Goal: Task Accomplishment & Management: Use online tool/utility

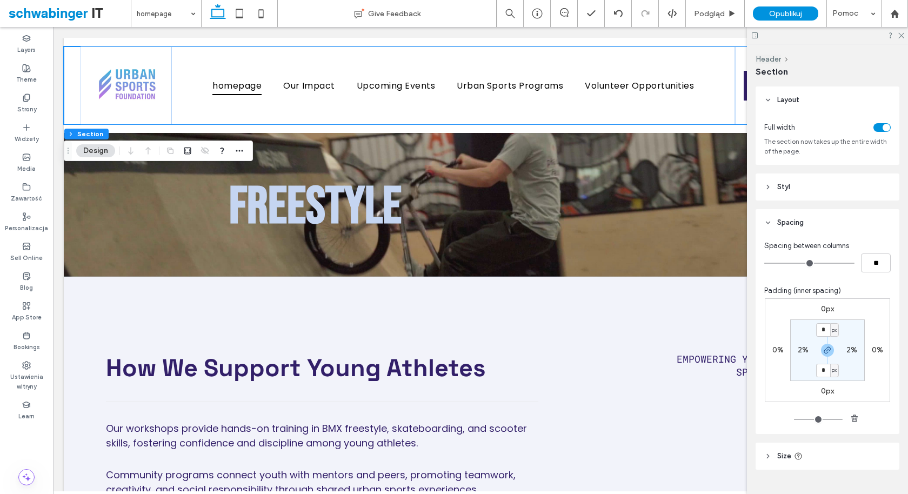
click at [471, 134] on div "Basic Header" at bounding box center [480, 141] width 107 height 17
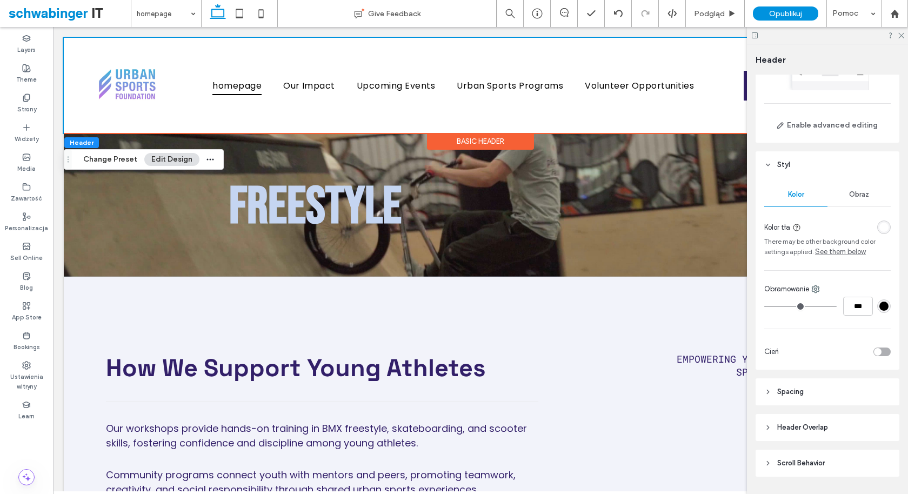
scroll to position [90, 0]
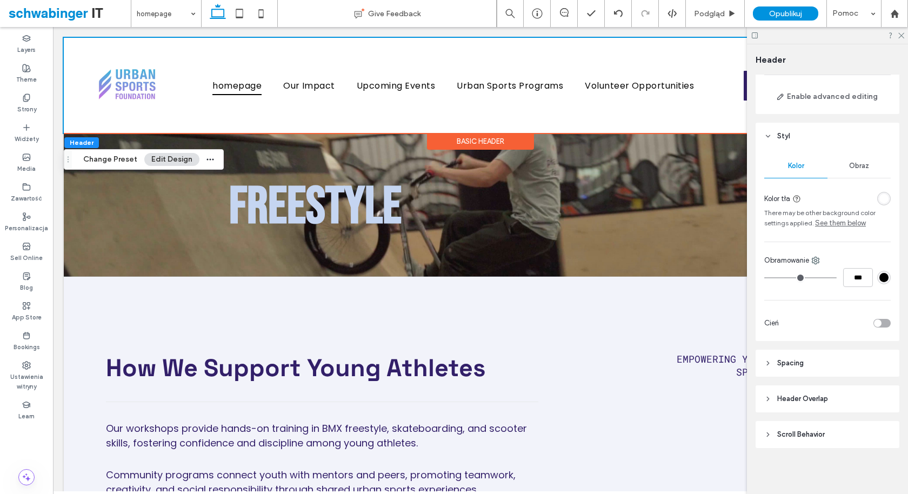
click at [807, 398] on span "Header Overlap" at bounding box center [802, 398] width 51 height 11
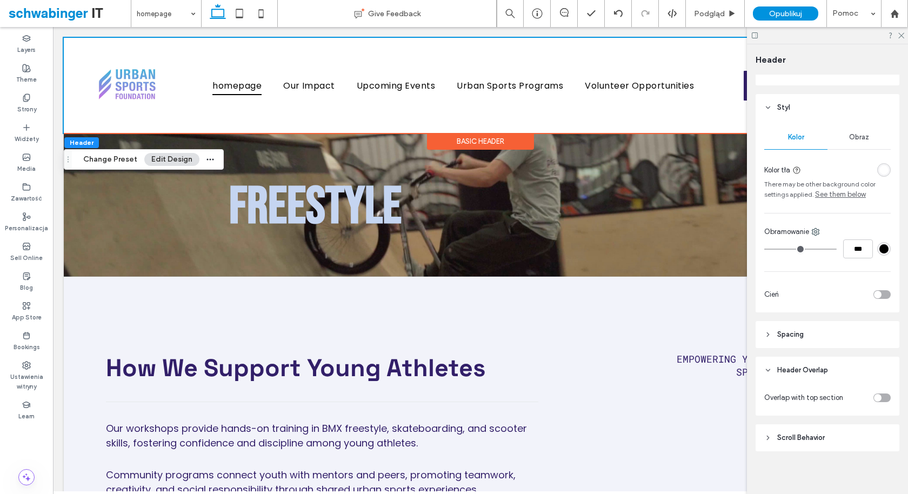
scroll to position [122, 0]
click at [883, 392] on div "toggle" at bounding box center [881, 394] width 17 height 9
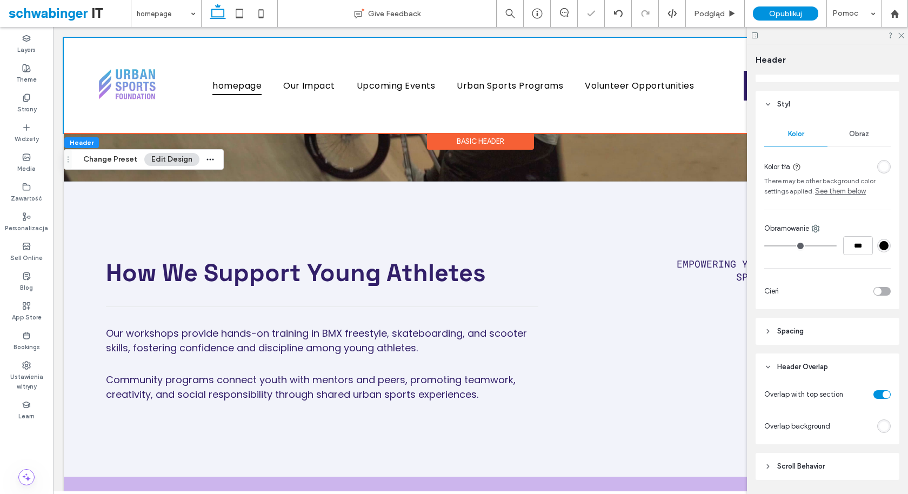
click at [883, 392] on div "toggle" at bounding box center [887, 395] width 8 height 8
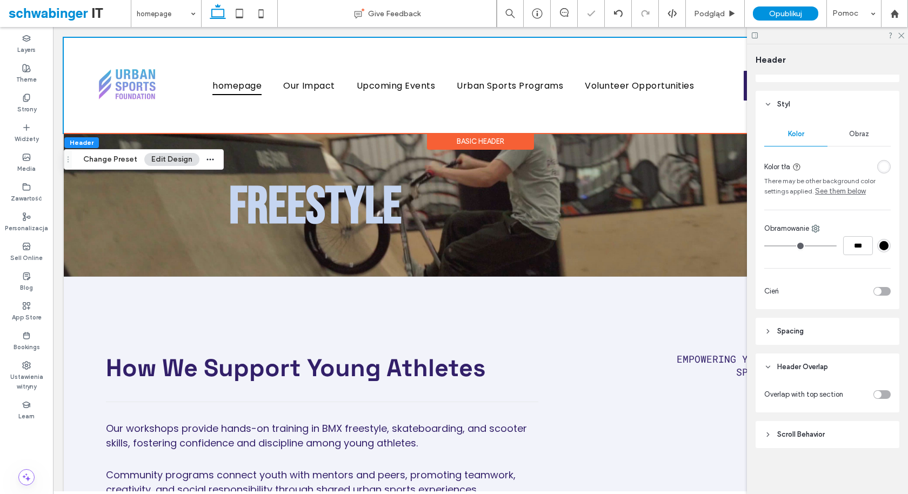
click at [883, 392] on div "toggle" at bounding box center [881, 394] width 17 height 9
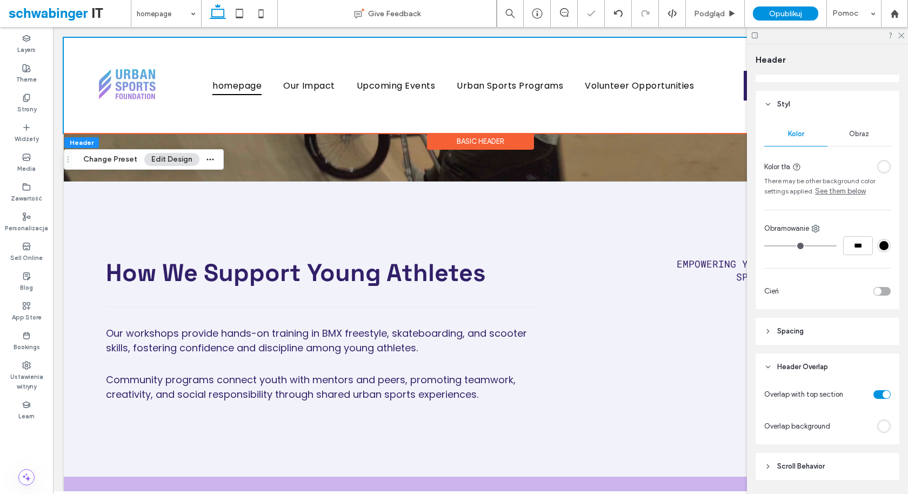
click at [883, 392] on div "toggle" at bounding box center [887, 395] width 8 height 8
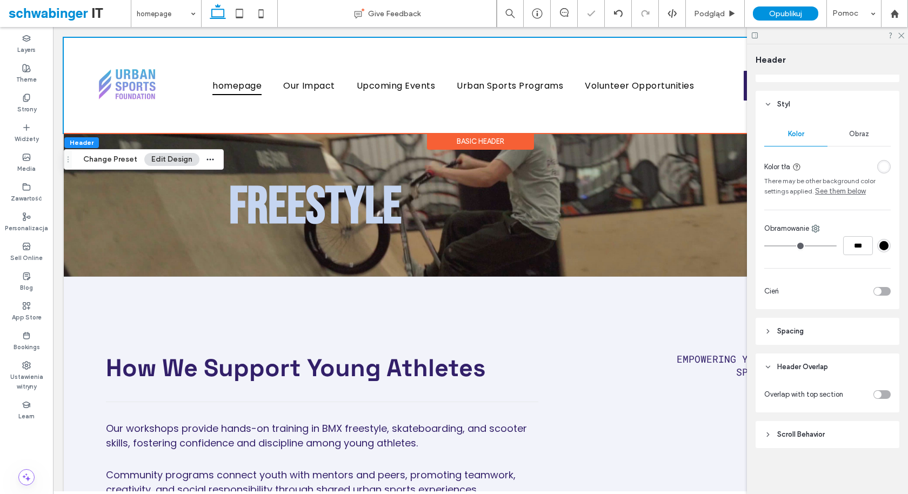
click at [841, 433] on header "Scroll Behavior" at bounding box center [828, 434] width 144 height 27
click at [876, 461] on div "toggle" at bounding box center [878, 462] width 8 height 8
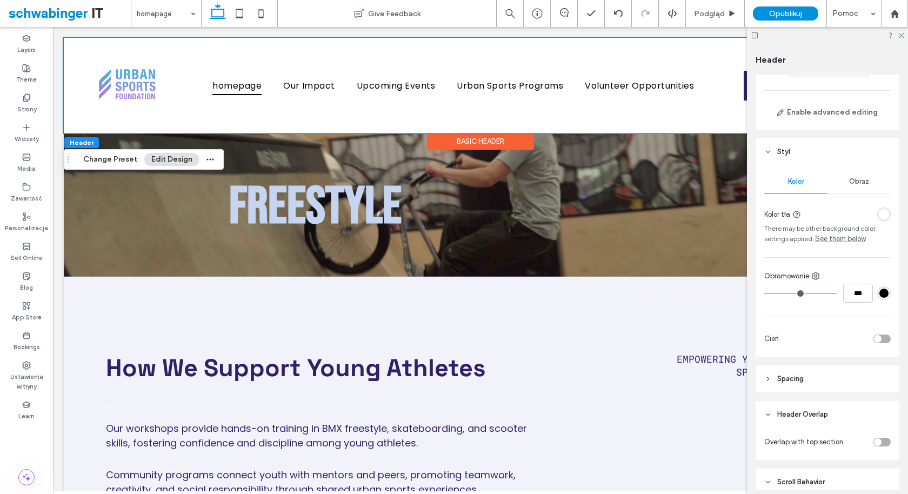
scroll to position [66, 0]
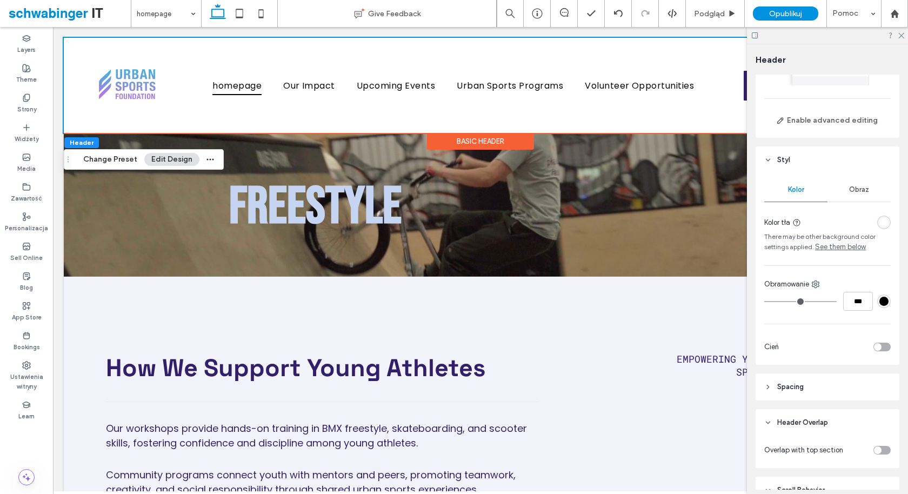
click at [859, 183] on div "Obraz" at bounding box center [859, 190] width 63 height 24
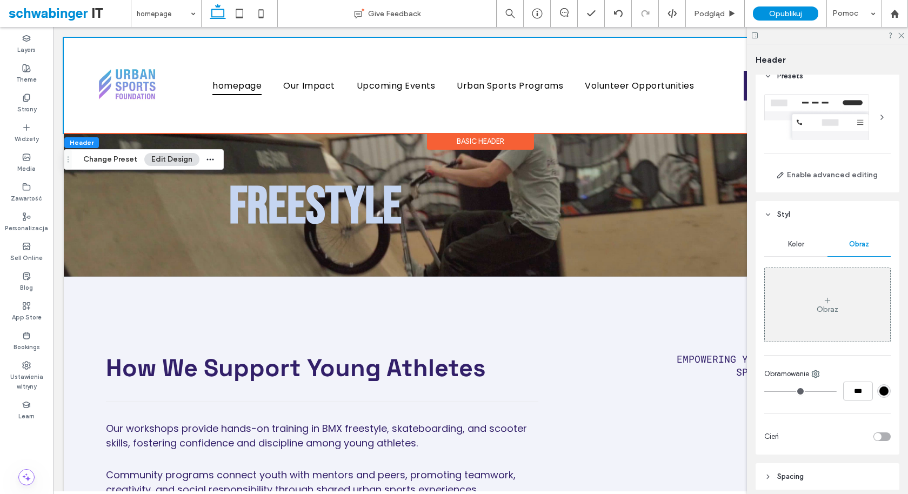
scroll to position [0, 0]
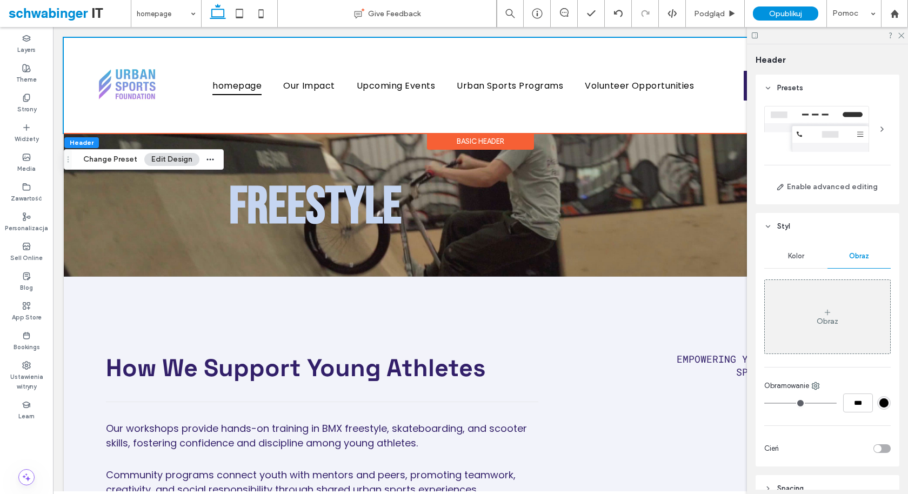
click at [879, 126] on div at bounding box center [881, 129] width 17 height 17
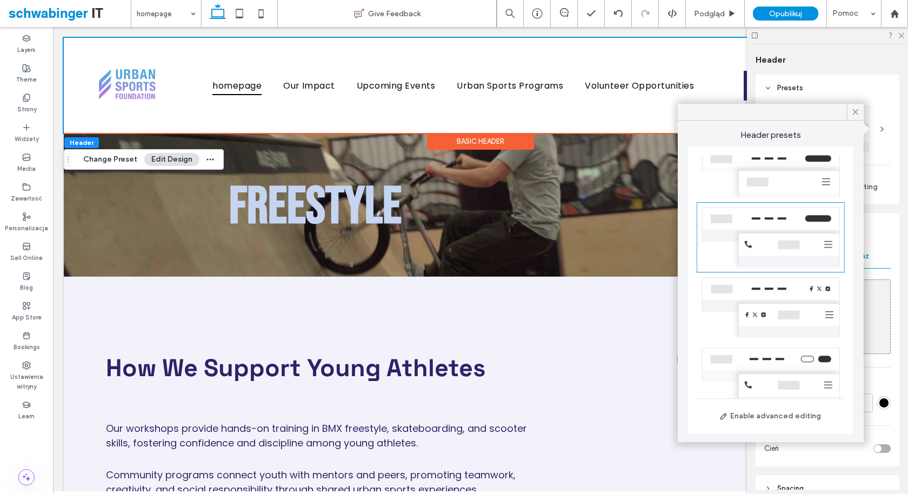
scroll to position [148, 0]
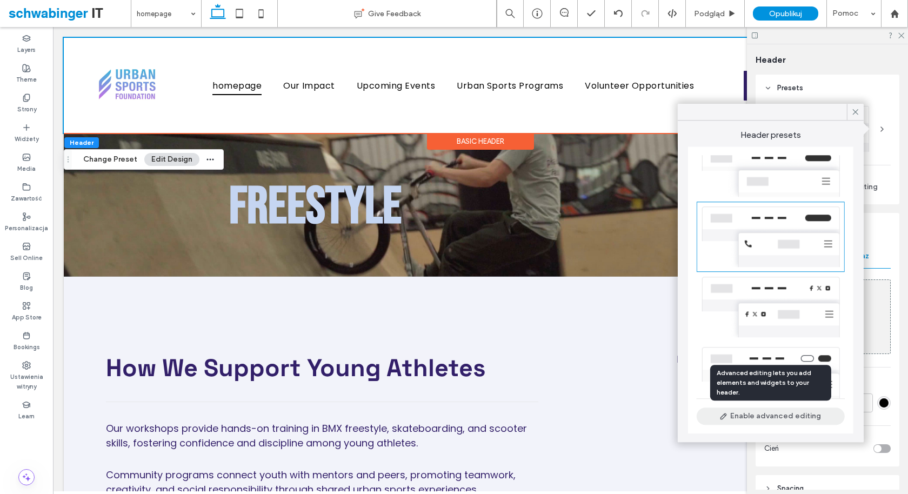
click at [765, 416] on button "Enable advanced editing" at bounding box center [771, 416] width 148 height 17
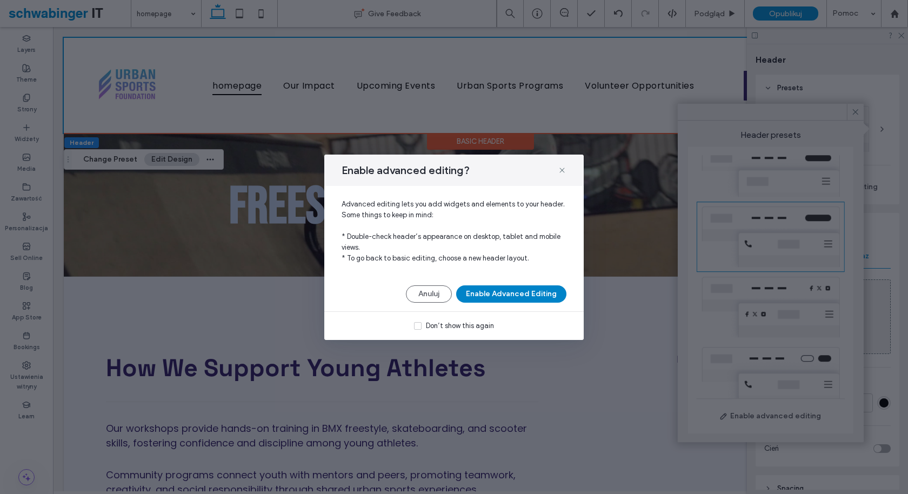
click at [526, 292] on button "Enable Advanced Editing" at bounding box center [511, 293] width 110 height 17
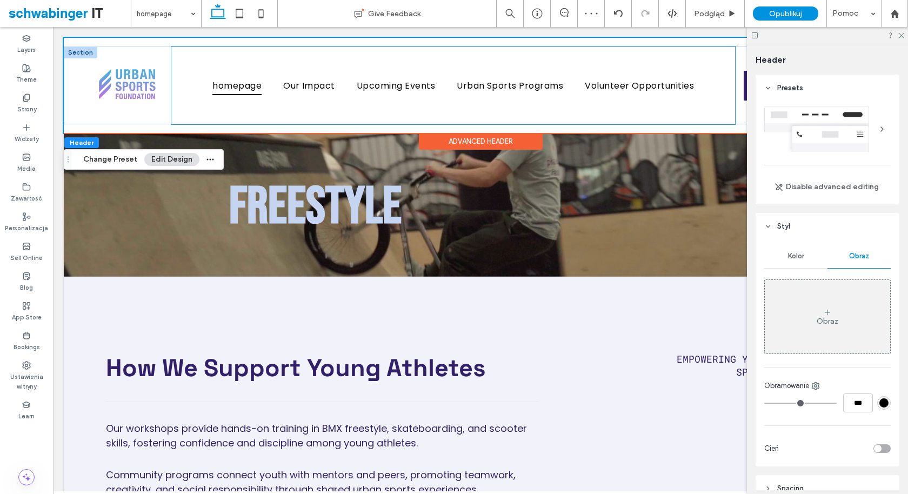
click at [568, 120] on div "homepage Our Impact Upcoming Events Urban Sports Programs Volunteer Opportuniti…" at bounding box center [453, 85] width 564 height 78
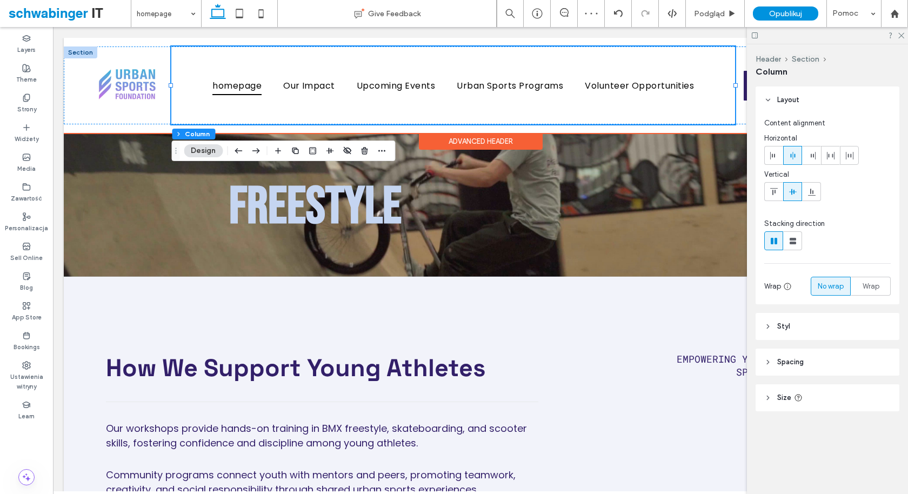
click at [571, 129] on div "homepage Our Impact Upcoming Events Urban Sports Programs Volunteer Opportuniti…" at bounding box center [480, 85] width 833 height 95
click at [595, 42] on div "homepage Our Impact Upcoming Events Urban Sports Programs Volunteer Opportuniti…" at bounding box center [480, 85] width 833 height 95
click at [617, 58] on div "homepage Our Impact Upcoming Events Urban Sports Programs Volunteer Opportuniti…" at bounding box center [453, 85] width 564 height 78
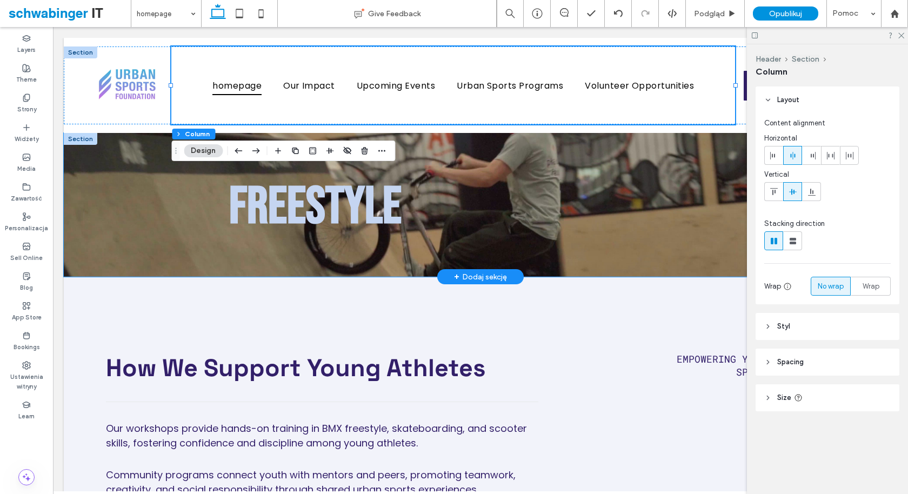
click at [576, 268] on div "FREESTYLE" at bounding box center [480, 205] width 833 height 144
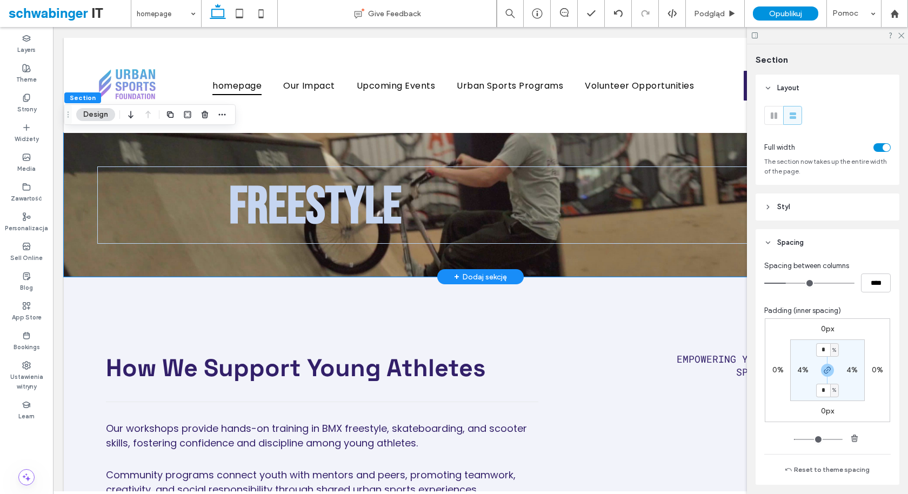
click at [479, 281] on div "+ Dodaj sekcję" at bounding box center [480, 277] width 53 height 12
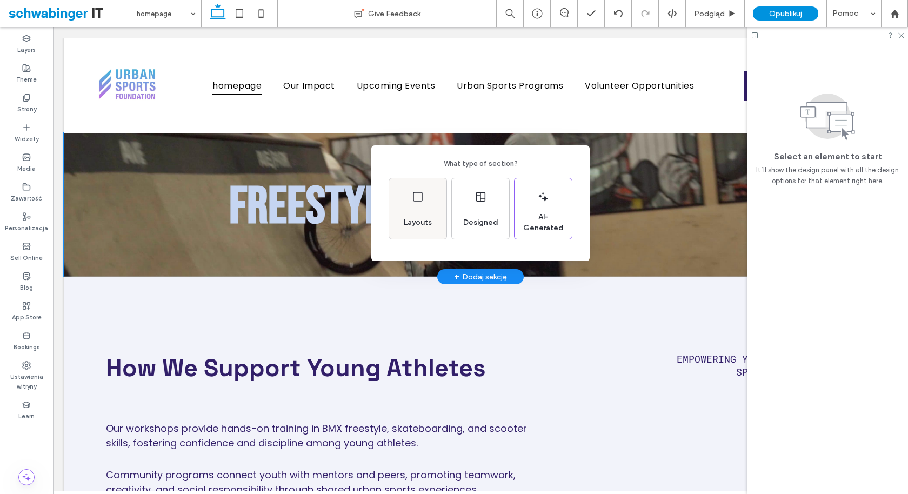
click at [420, 215] on div "Layouts" at bounding box center [417, 223] width 37 height 24
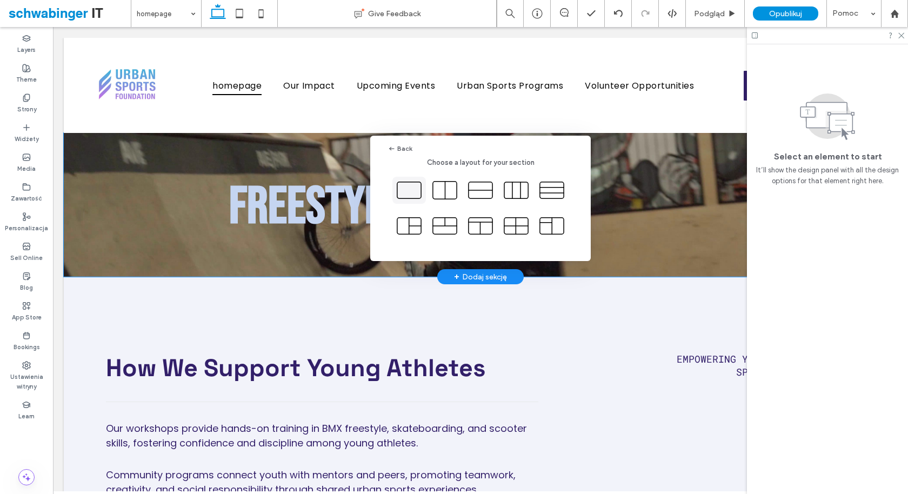
click at [412, 190] on icon at bounding box center [409, 190] width 27 height 27
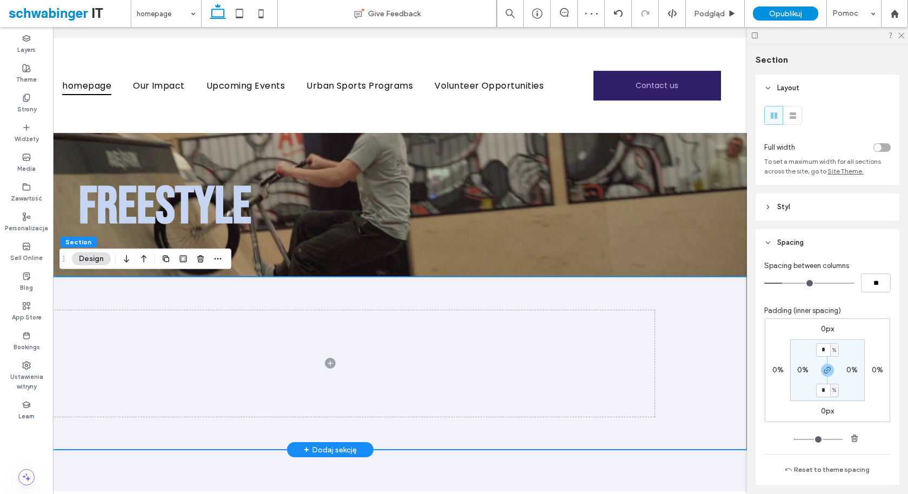
scroll to position [0, 161]
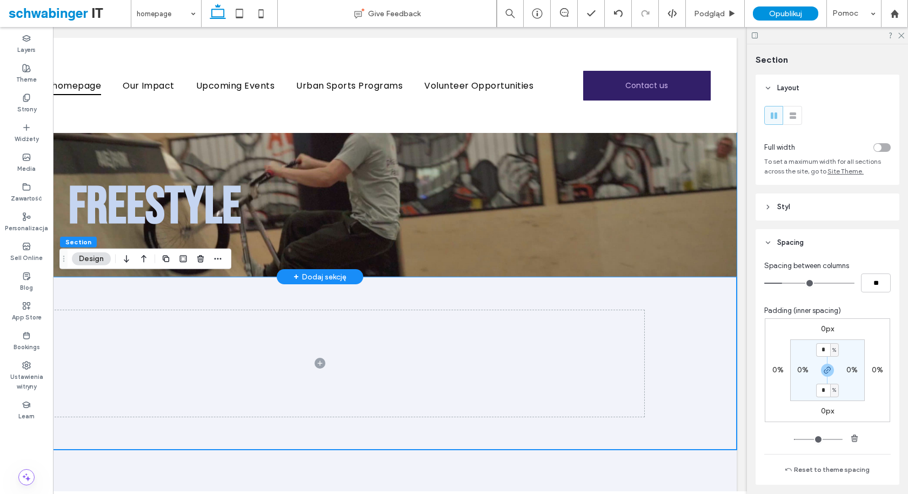
click at [728, 249] on div "FREESTYLE" at bounding box center [319, 205] width 833 height 144
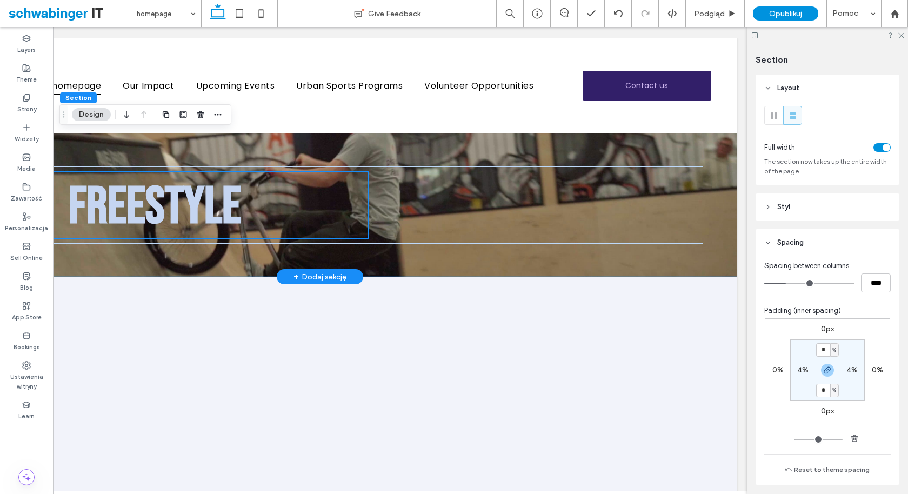
click at [322, 233] on h1 "FREESTYLE" at bounding box center [155, 205] width 426 height 66
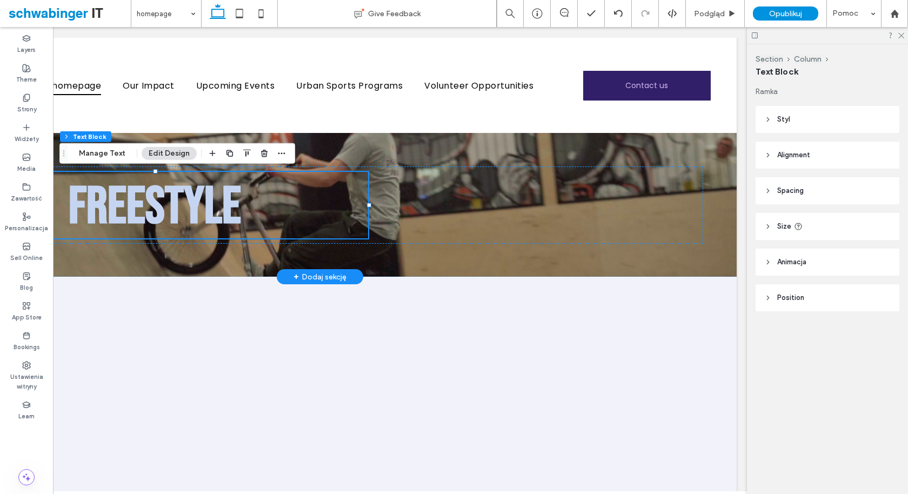
click at [388, 271] on div "FREESTYLE" at bounding box center [319, 205] width 833 height 144
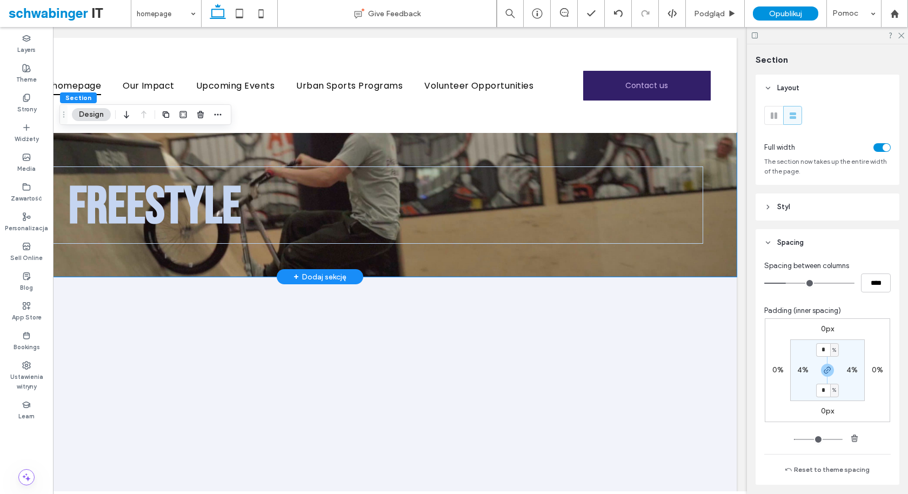
click at [396, 265] on div "FREESTYLE" at bounding box center [319, 205] width 833 height 144
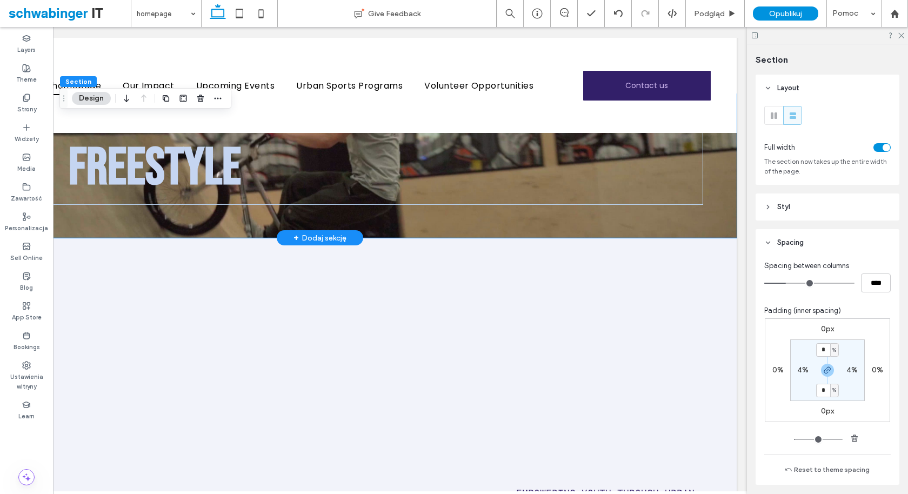
scroll to position [52, 0]
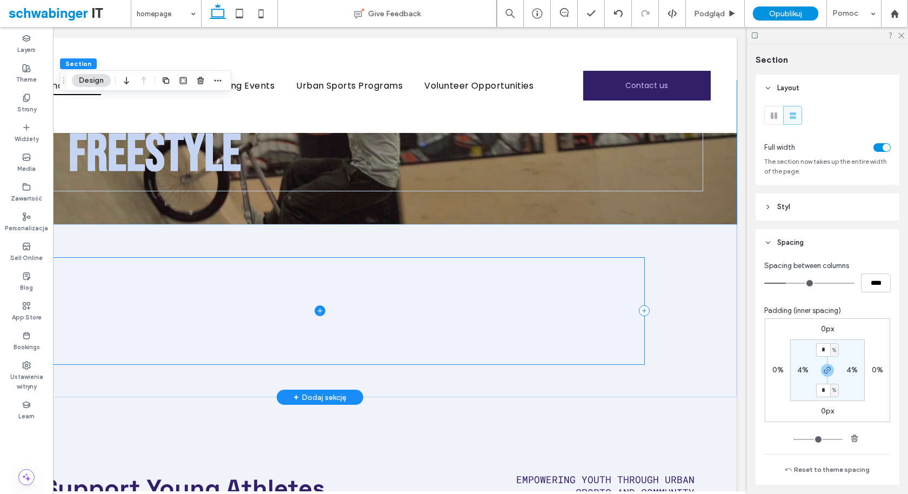
click at [449, 316] on span at bounding box center [320, 311] width 649 height 106
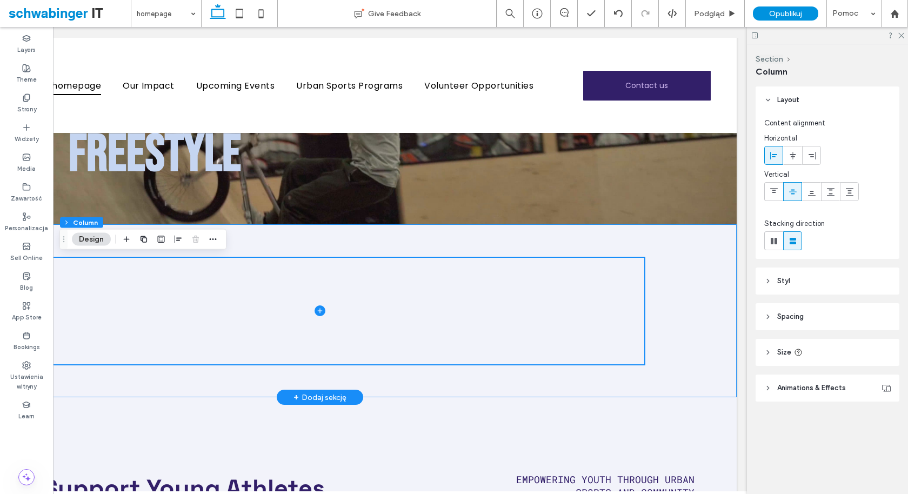
click at [683, 291] on div at bounding box center [319, 310] width 833 height 173
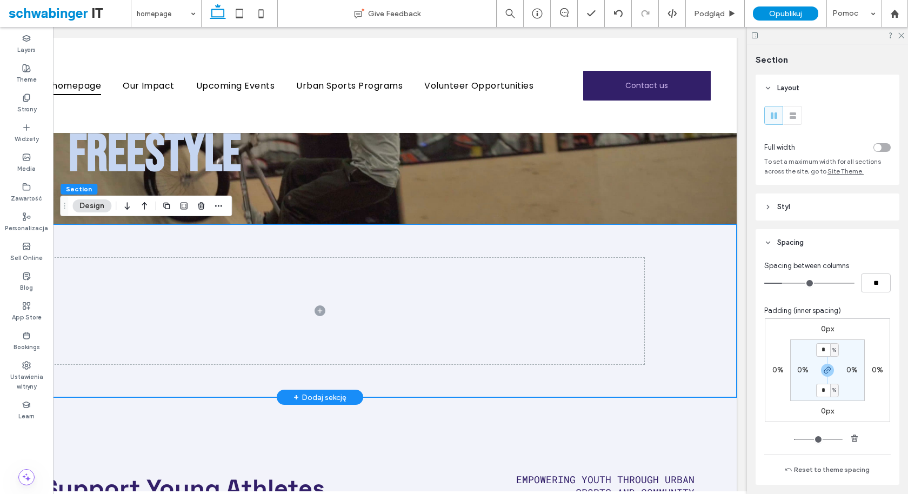
scroll to position [0, 0]
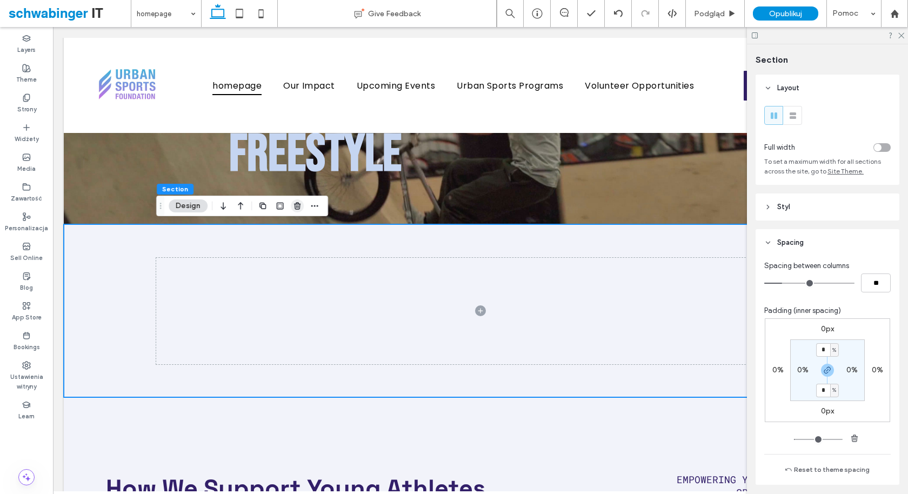
click at [297, 205] on icon "button" at bounding box center [297, 206] width 9 height 9
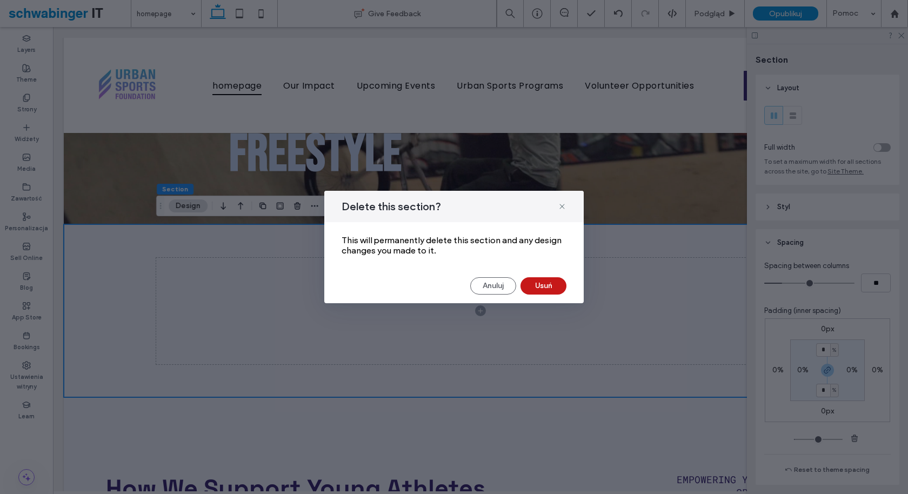
click at [546, 288] on button "Usuń" at bounding box center [544, 285] width 46 height 17
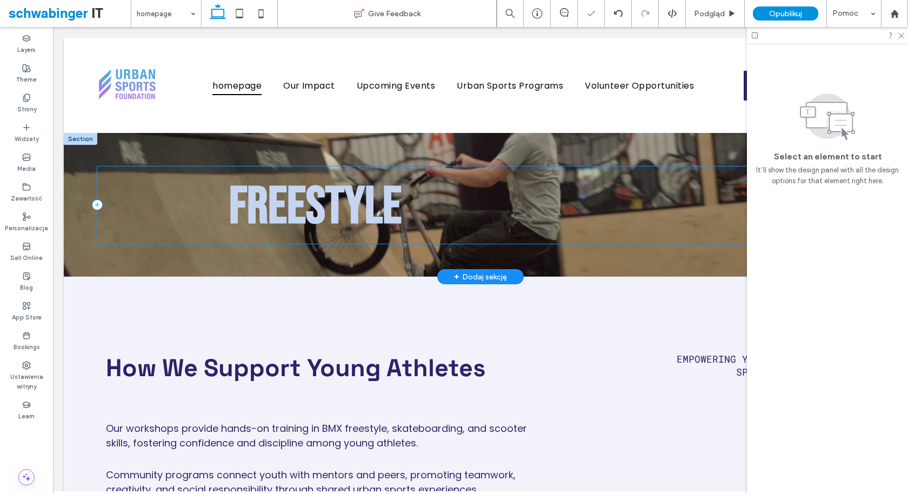
click at [549, 227] on div "FREESTYLE" at bounding box center [480, 204] width 767 height 77
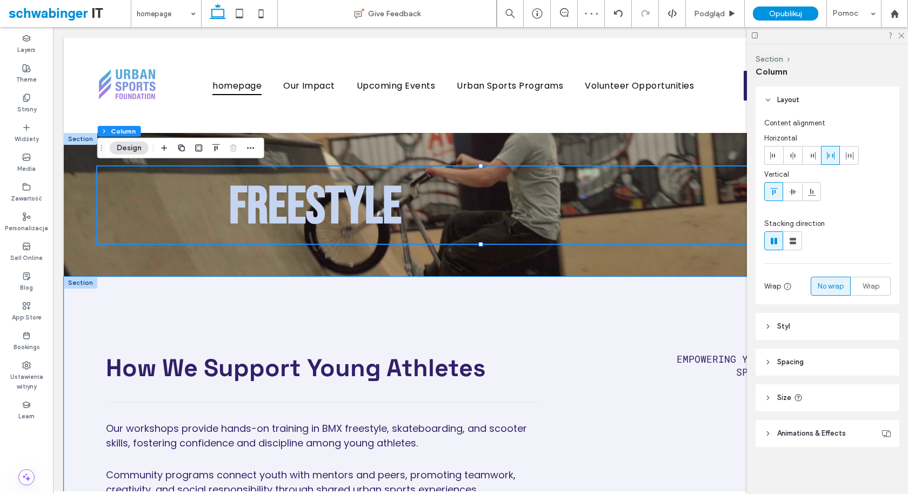
click at [683, 277] on div "Empowering Youth Through Urban Sports and Community Our workshops provide hands…" at bounding box center [480, 424] width 833 height 295
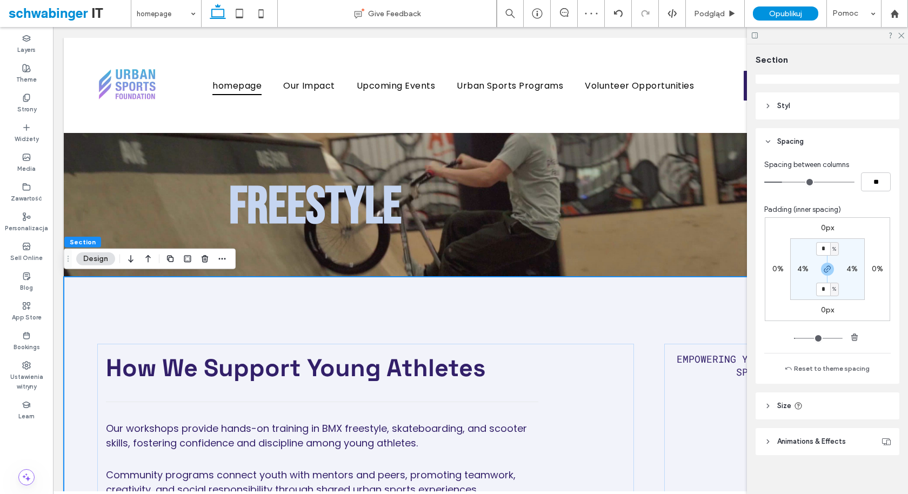
scroll to position [109, 0]
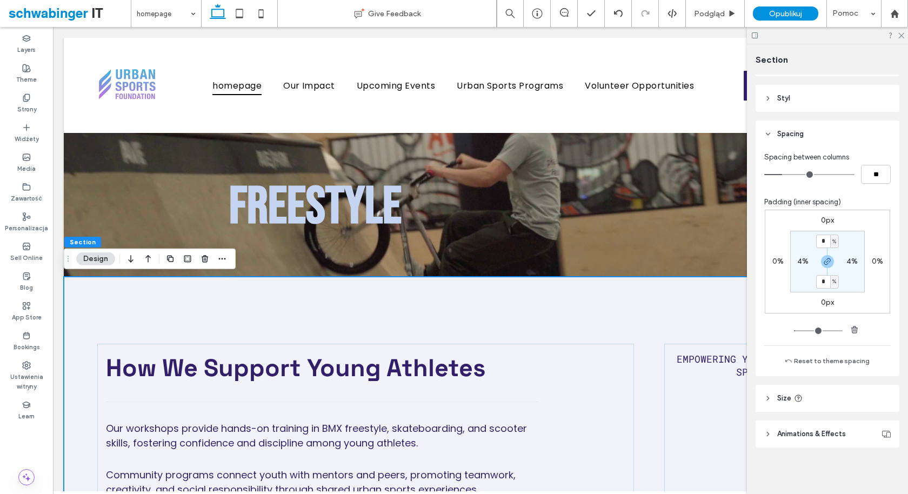
click at [795, 395] on icon at bounding box center [798, 398] width 9 height 9
type input "***"
click at [815, 426] on input "range" at bounding box center [818, 425] width 56 height 1
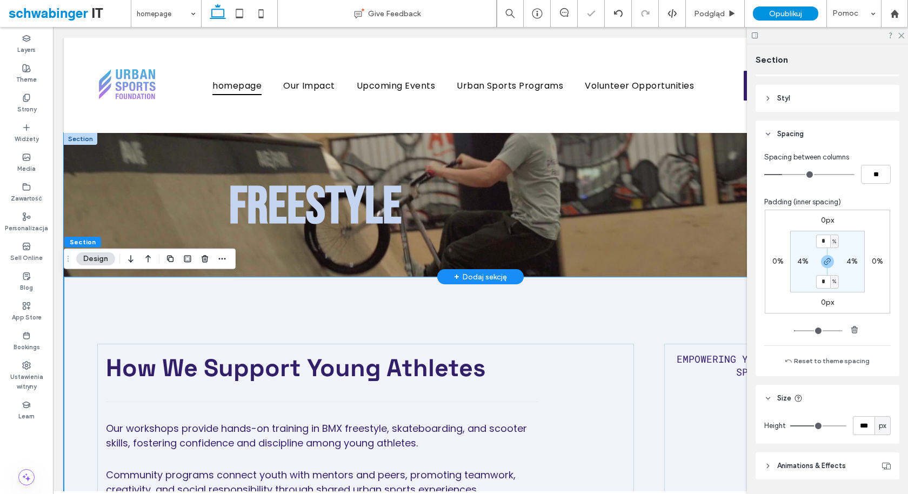
click at [734, 262] on div "FREESTYLE" at bounding box center [480, 205] width 833 height 144
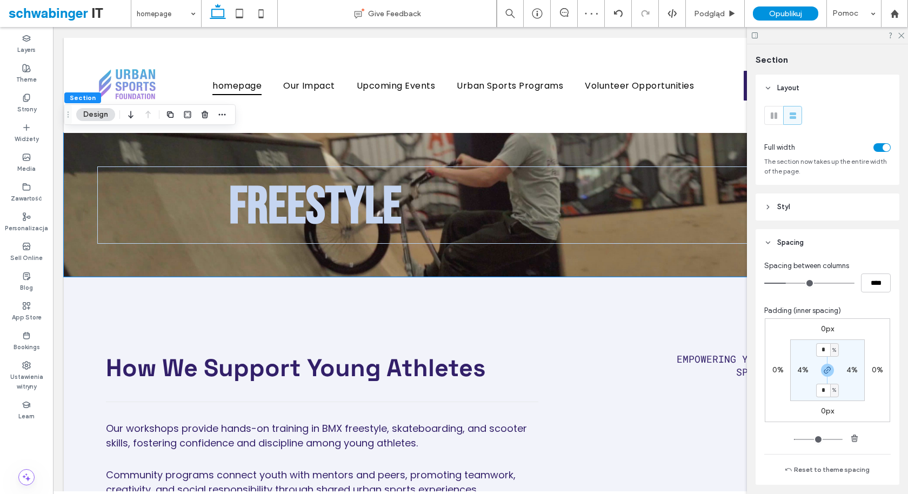
scroll to position [73, 0]
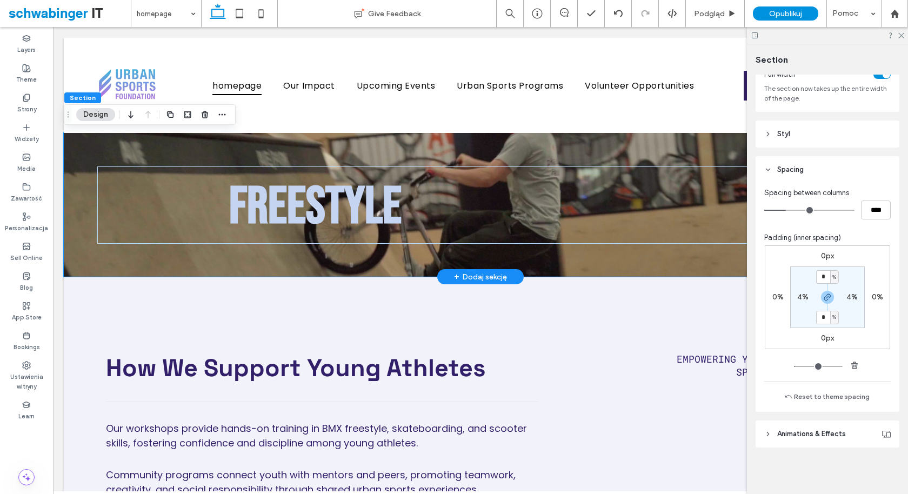
click at [706, 262] on div "FREESTYLE" at bounding box center [480, 205] width 833 height 144
click at [821, 317] on input "*" at bounding box center [823, 318] width 14 height 14
type input "**"
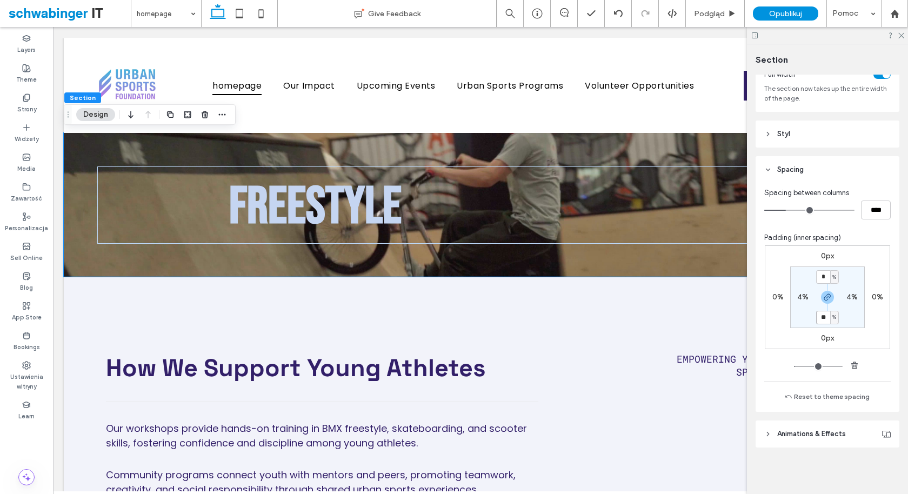
type input "**"
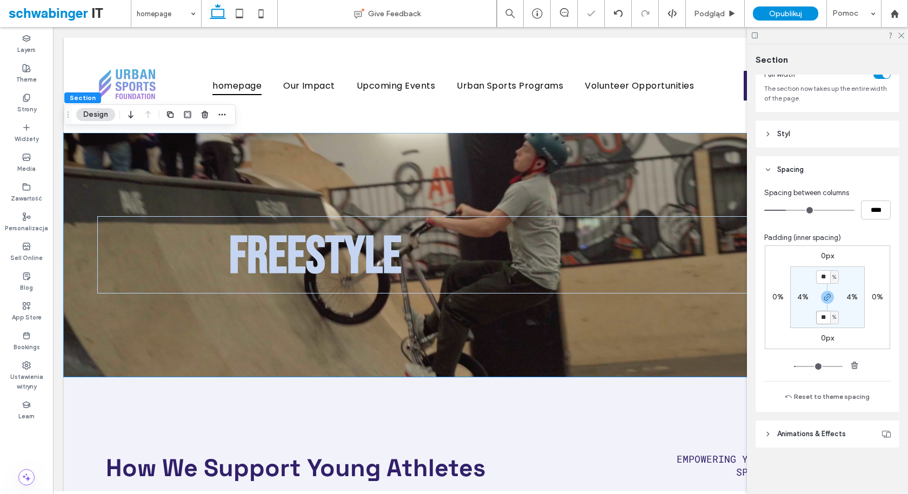
type input "*"
type input "**"
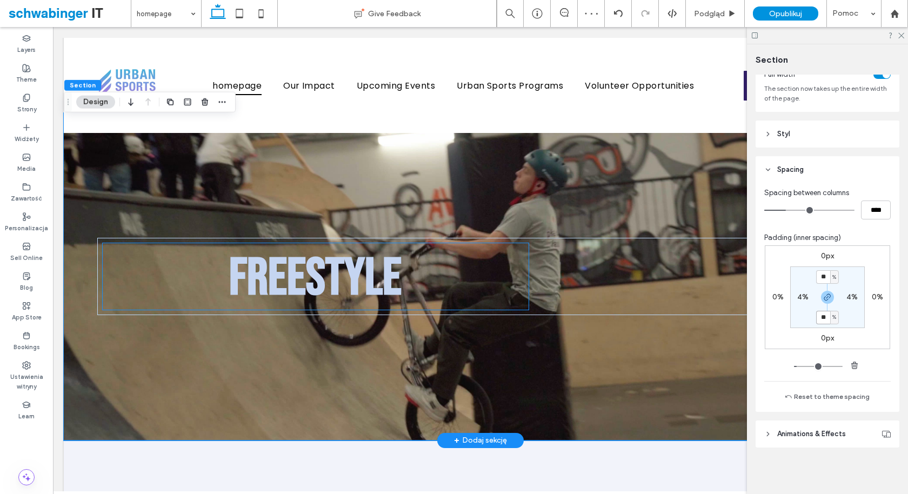
scroll to position [12, 0]
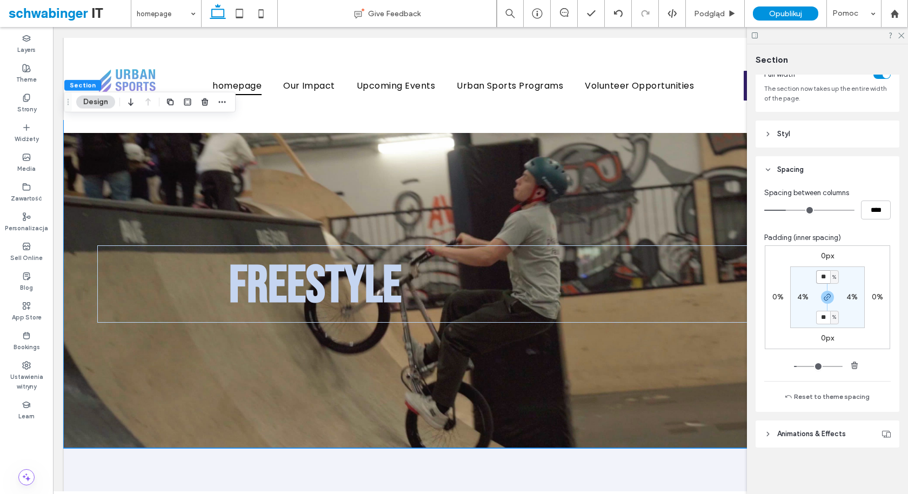
click at [825, 276] on input "**" at bounding box center [823, 277] width 14 height 14
type input "**"
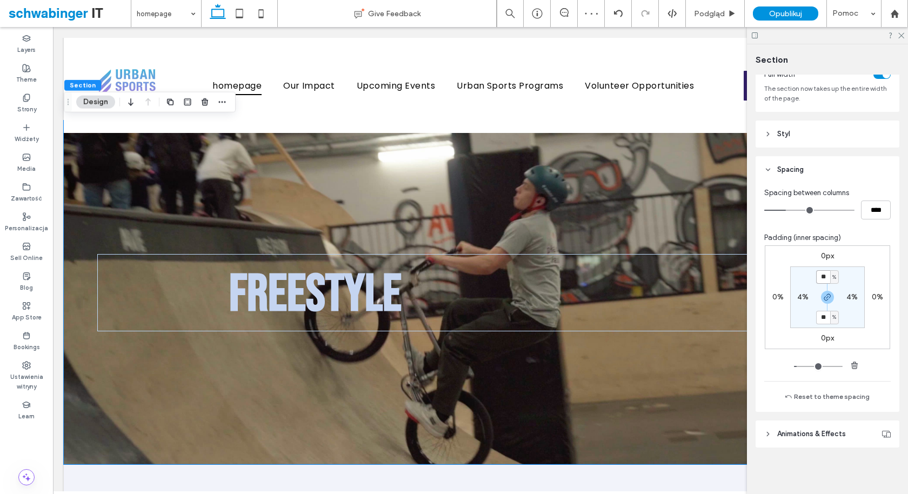
drag, startPoint x: 828, startPoint y: 277, endPoint x: 803, endPoint y: 276, distance: 24.9
click at [803, 277] on section "** % 4% ** % 4%" at bounding box center [827, 297] width 75 height 62
type input "**"
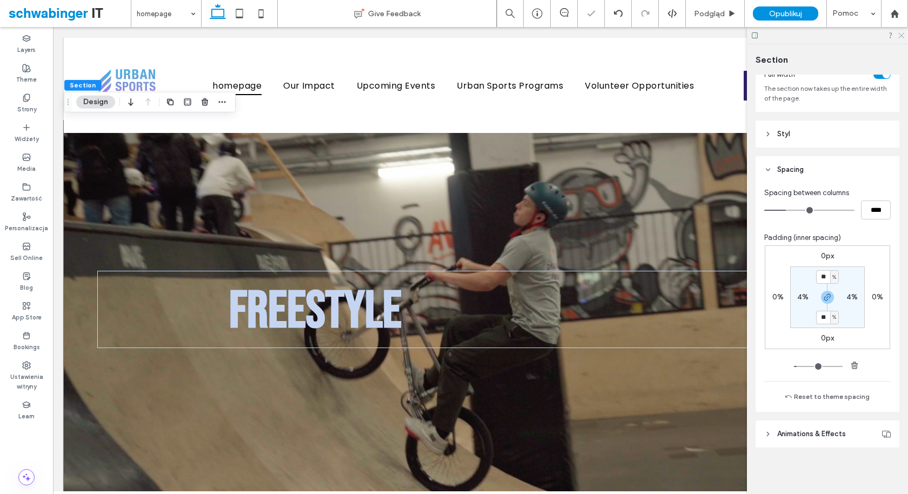
click at [901, 36] on icon at bounding box center [900, 34] width 7 height 7
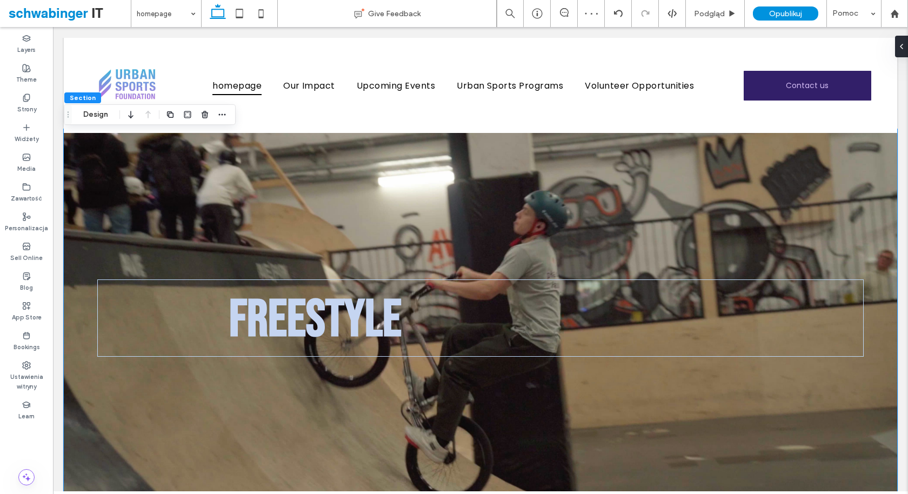
scroll to position [0, 0]
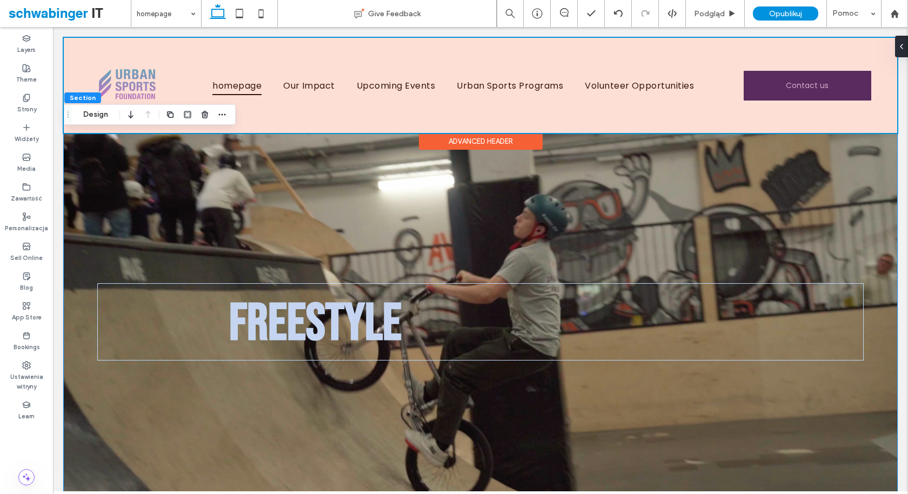
click at [533, 108] on div at bounding box center [480, 85] width 833 height 95
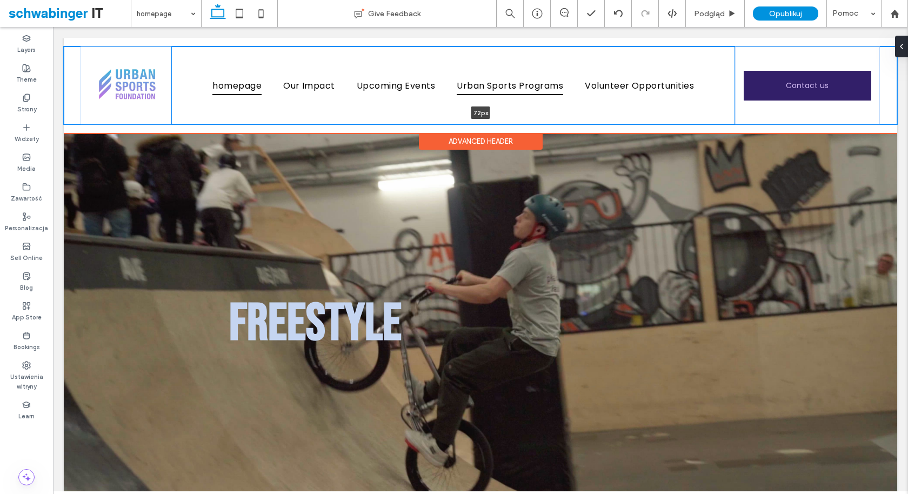
drag, startPoint x: 562, startPoint y: 122, endPoint x: 562, endPoint y: 81, distance: 40.5
click at [562, 81] on div "homepage Our Impact Upcoming Events Urban Sports Programs Volunteer Opportuniti…" at bounding box center [480, 85] width 833 height 78
type input "**"
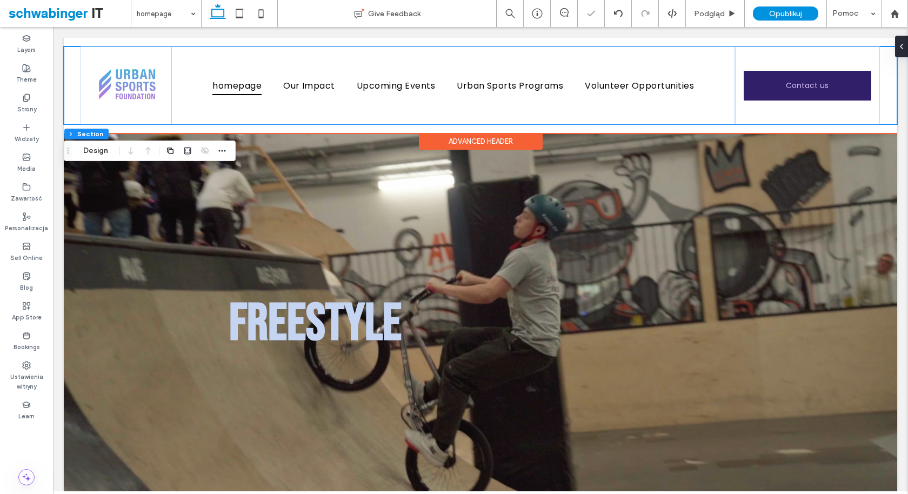
click at [557, 42] on div "homepage Our Impact Upcoming Events Urban Sports Programs Volunteer Opportuniti…" at bounding box center [480, 85] width 833 height 95
click at [851, 129] on div "homepage Our Impact Upcoming Events Urban Sports Programs Volunteer Opportuniti…" at bounding box center [480, 85] width 833 height 95
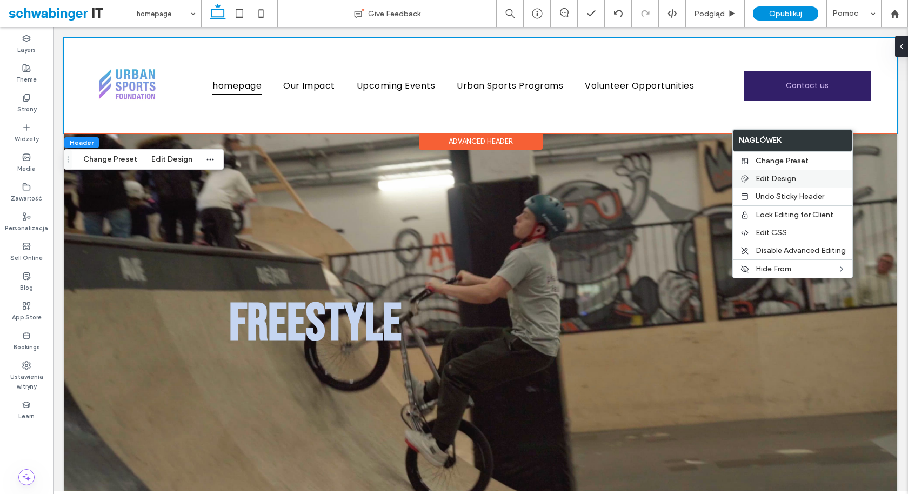
click at [802, 178] on label "Edit Design" at bounding box center [801, 178] width 90 height 9
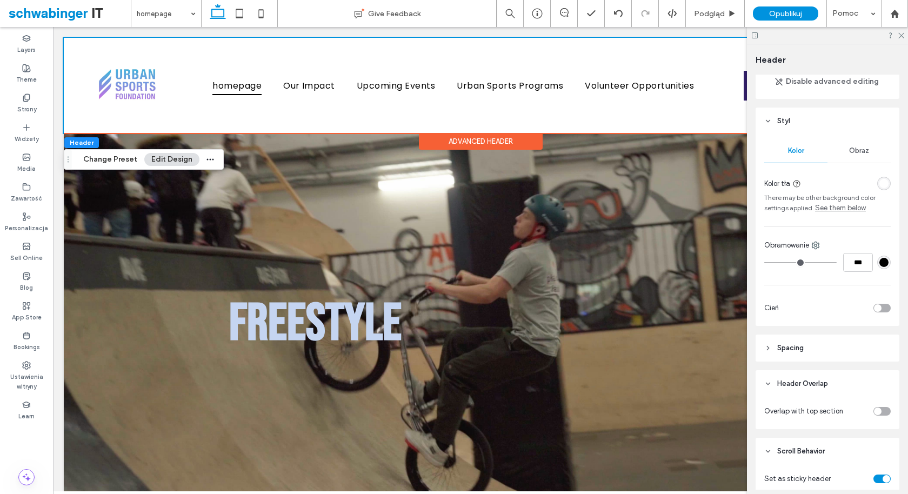
scroll to position [139, 0]
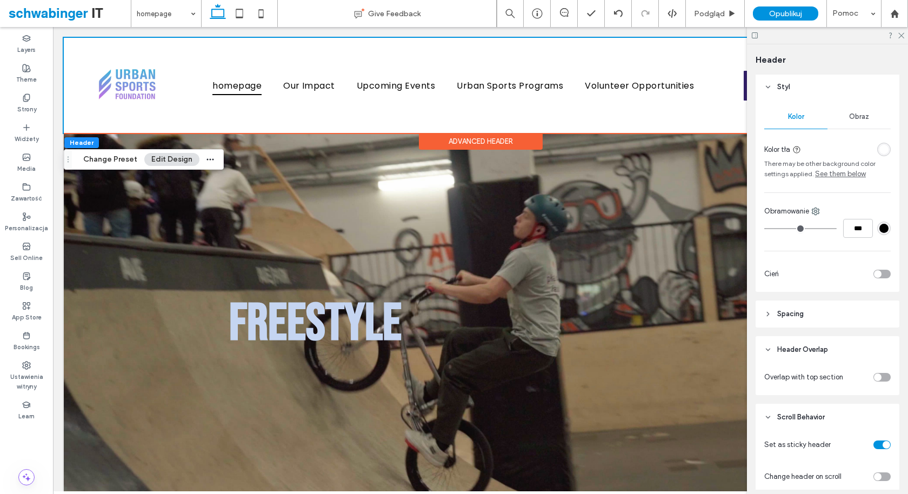
click at [809, 306] on header "Spacing" at bounding box center [828, 314] width 144 height 27
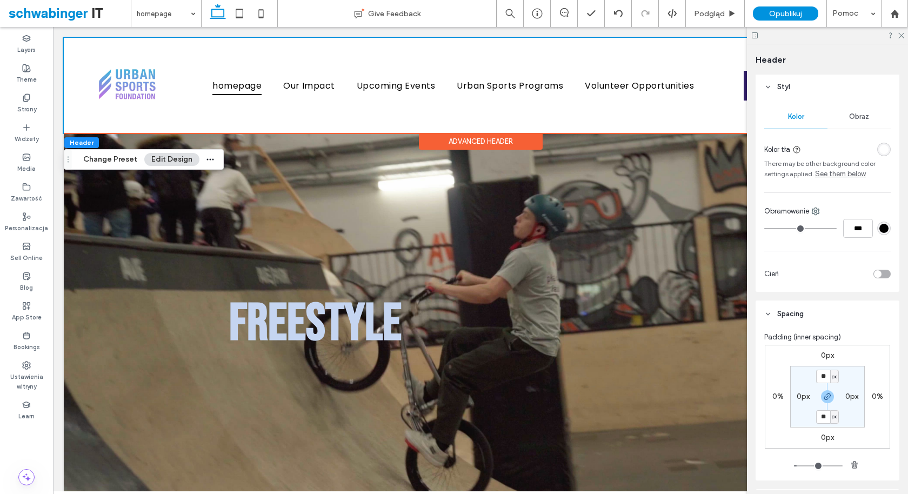
scroll to position [165, 0]
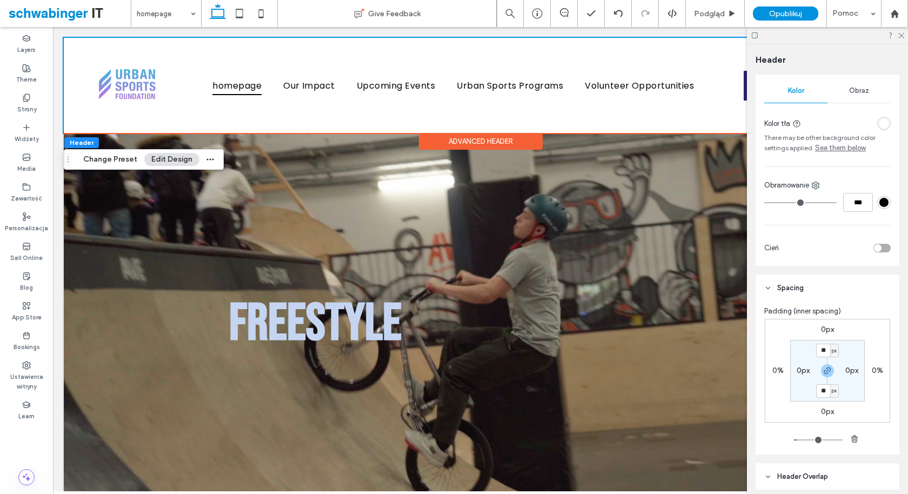
type input "**"
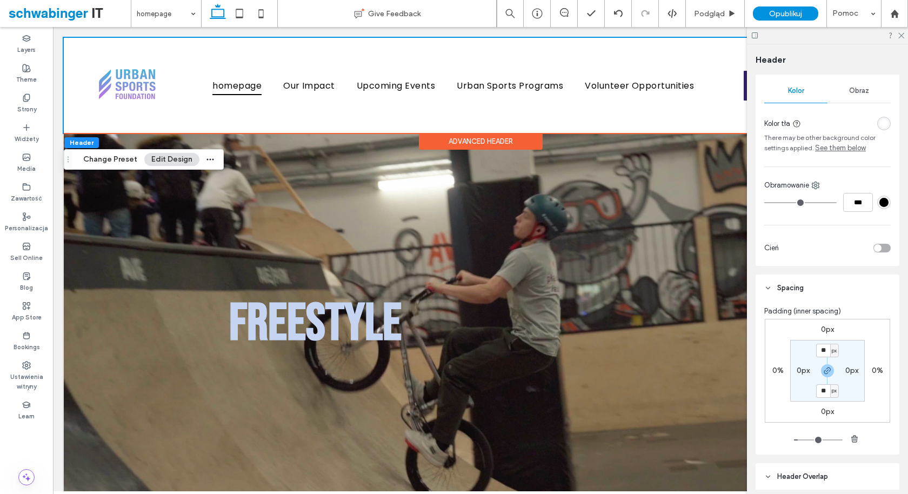
type input "**"
type input "*"
drag, startPoint x: 802, startPoint y: 437, endPoint x: 778, endPoint y: 436, distance: 23.3
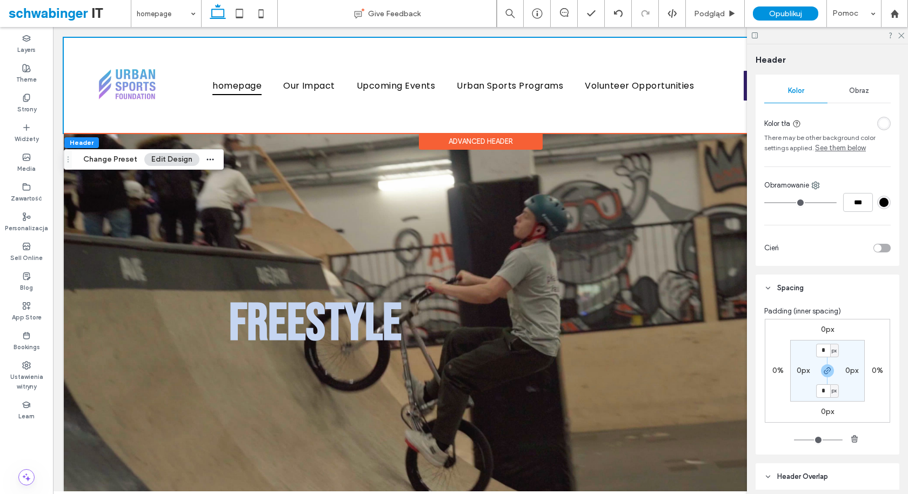
type input "*"
click at [794, 439] on input "range" at bounding box center [818, 439] width 49 height 1
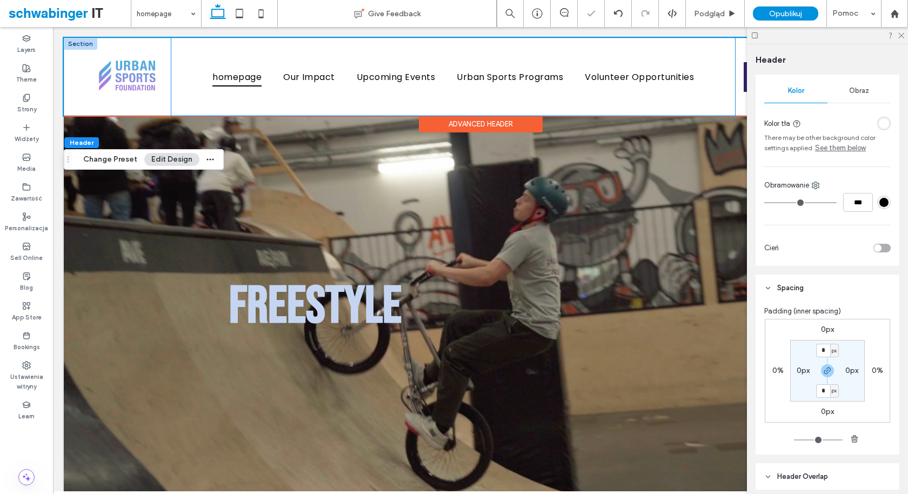
click at [631, 106] on div "homepage Our Impact Upcoming Events Urban Sports Programs Volunteer Opportuniti…" at bounding box center [453, 77] width 564 height 78
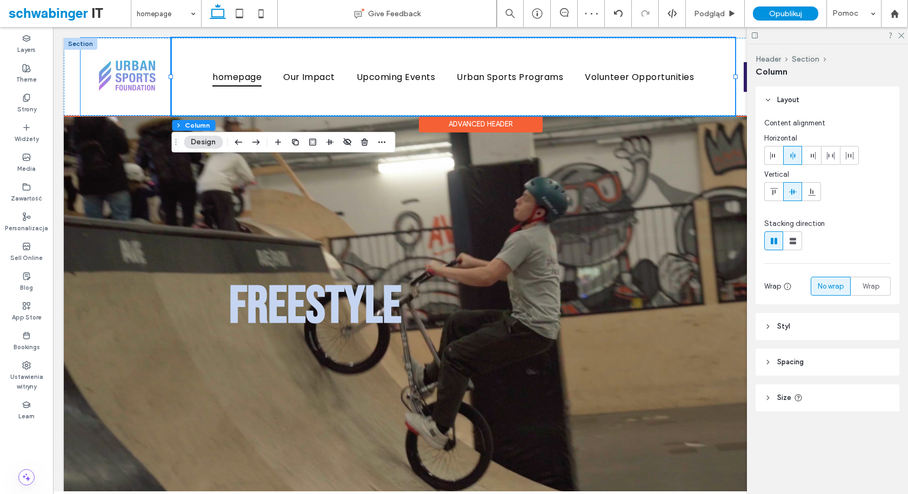
click at [150, 39] on div at bounding box center [126, 77] width 91 height 78
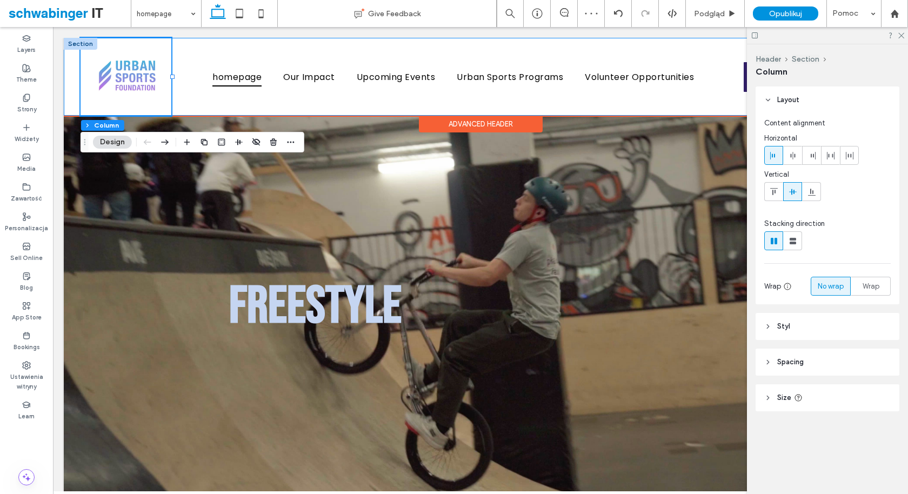
click at [77, 72] on div "homepage Our Impact Upcoming Events Urban Sports Programs Volunteer Opportuniti…" at bounding box center [480, 77] width 833 height 78
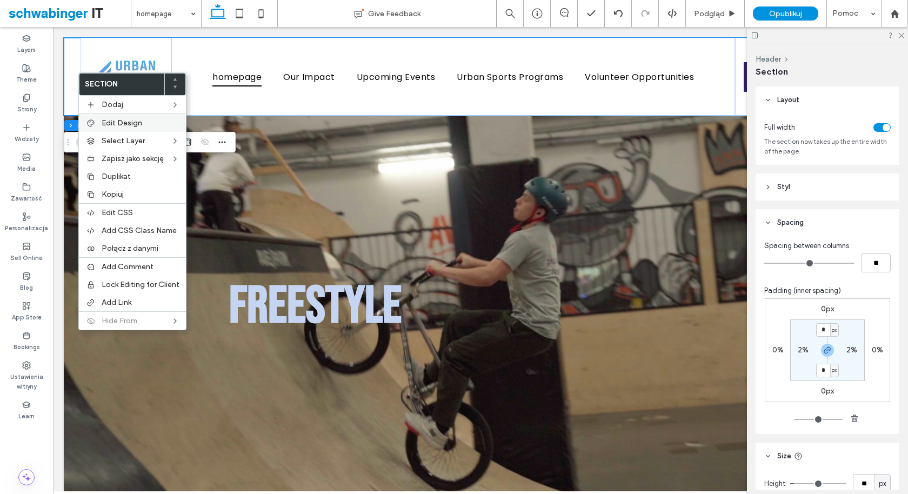
click at [110, 118] on span "Edit Design" at bounding box center [122, 122] width 41 height 9
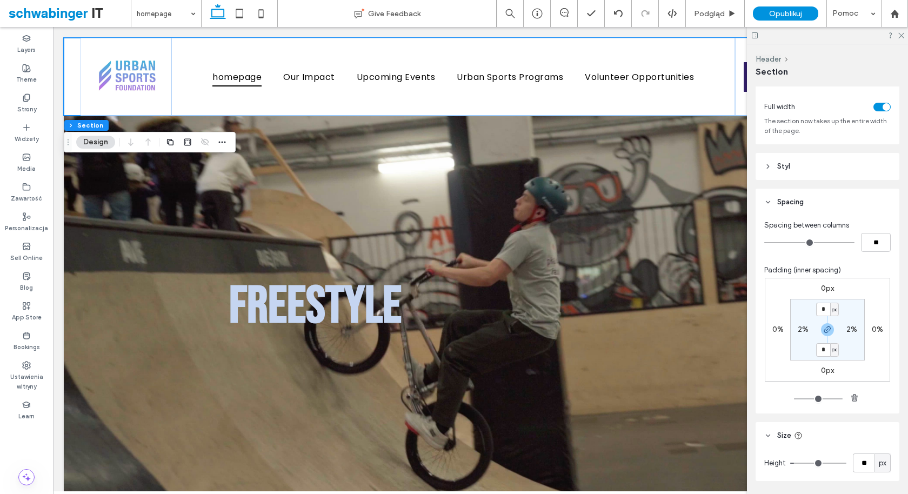
scroll to position [0, 0]
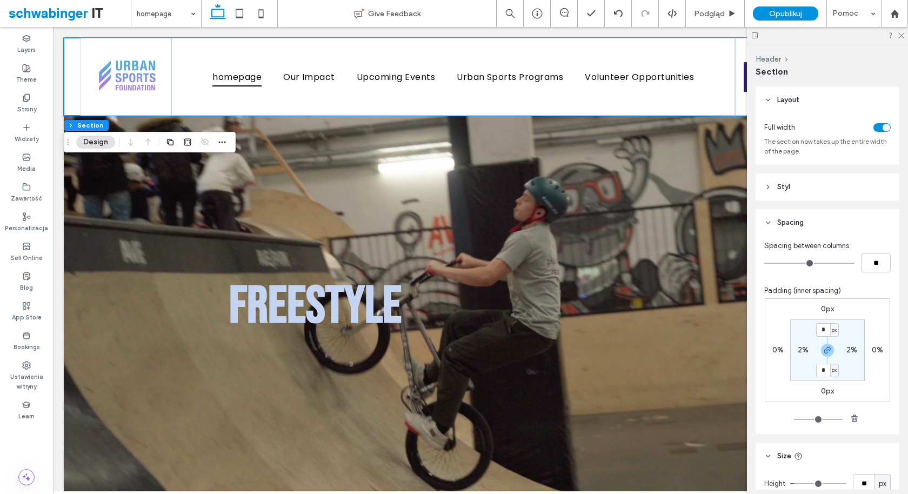
click at [816, 193] on header "Styl" at bounding box center [828, 187] width 144 height 27
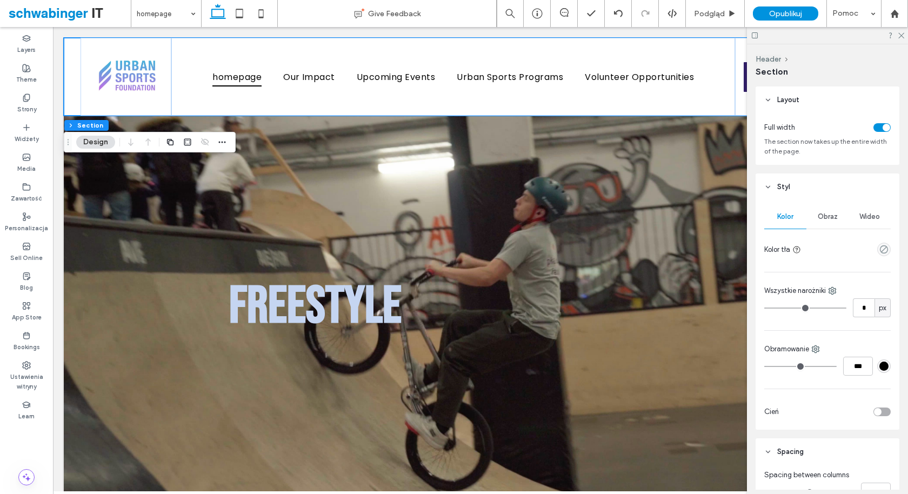
click at [869, 214] on span "Wideo" at bounding box center [869, 216] width 21 height 9
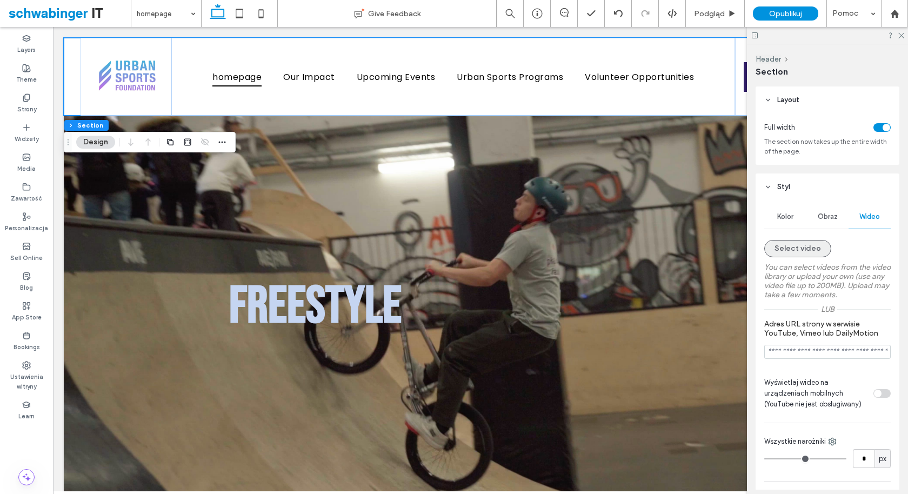
click at [807, 247] on button "Select video" at bounding box center [797, 248] width 67 height 17
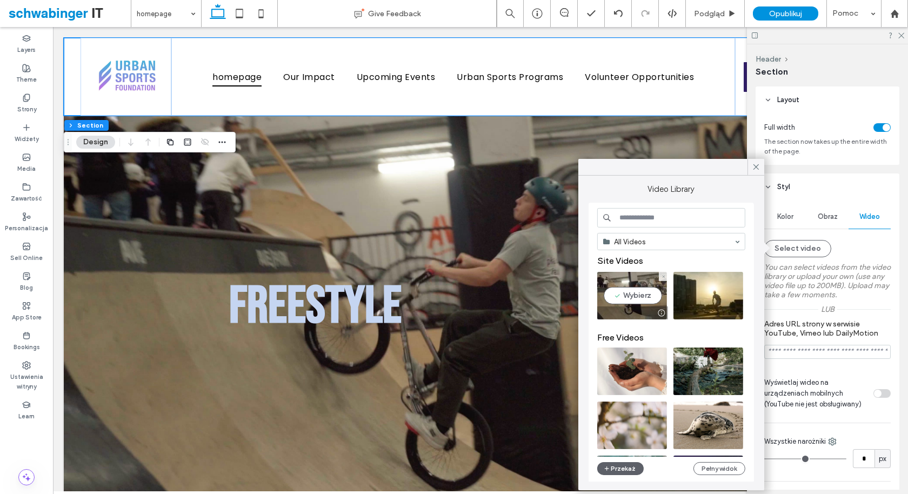
click at [630, 293] on video at bounding box center [632, 296] width 70 height 48
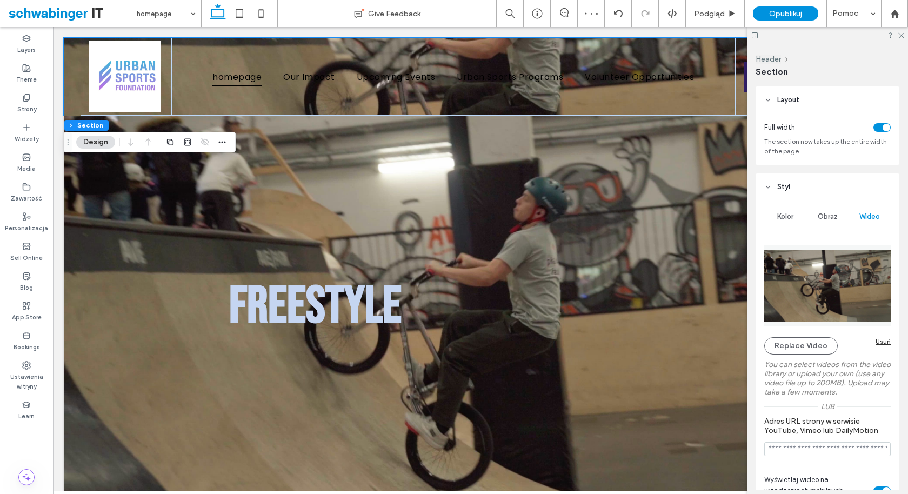
click at [904, 35] on div at bounding box center [827, 35] width 161 height 17
click at [902, 35] on icon at bounding box center [900, 34] width 7 height 7
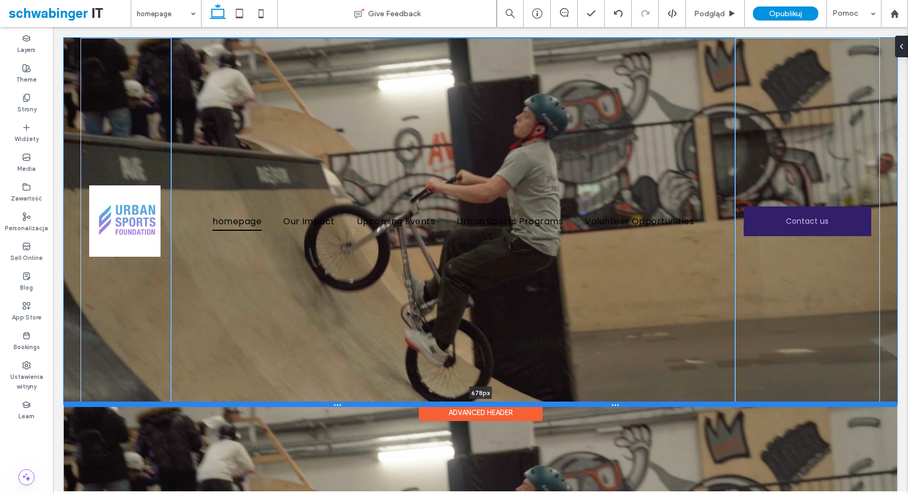
drag, startPoint x: 539, startPoint y: 116, endPoint x: 510, endPoint y: 405, distance: 290.6
click at [510, 405] on div at bounding box center [480, 404] width 833 height 5
type input "***"
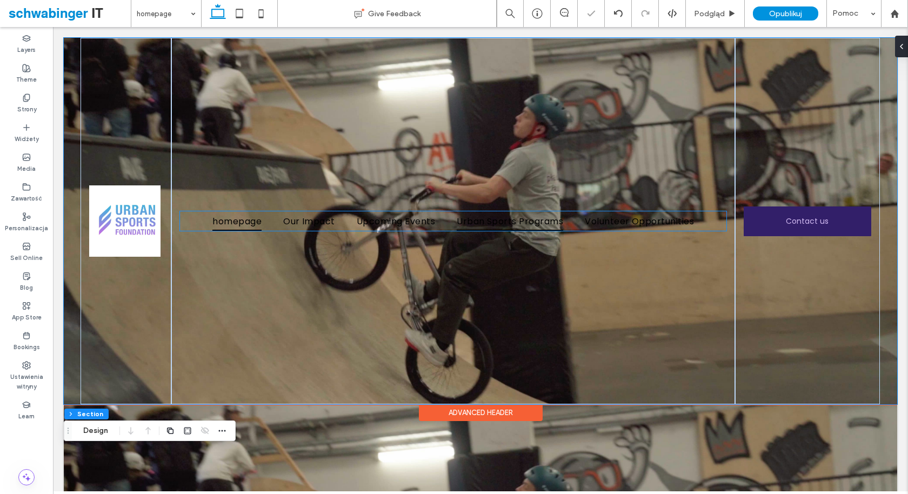
click at [500, 225] on span "Urban Sports Programs" at bounding box center [510, 220] width 106 height 19
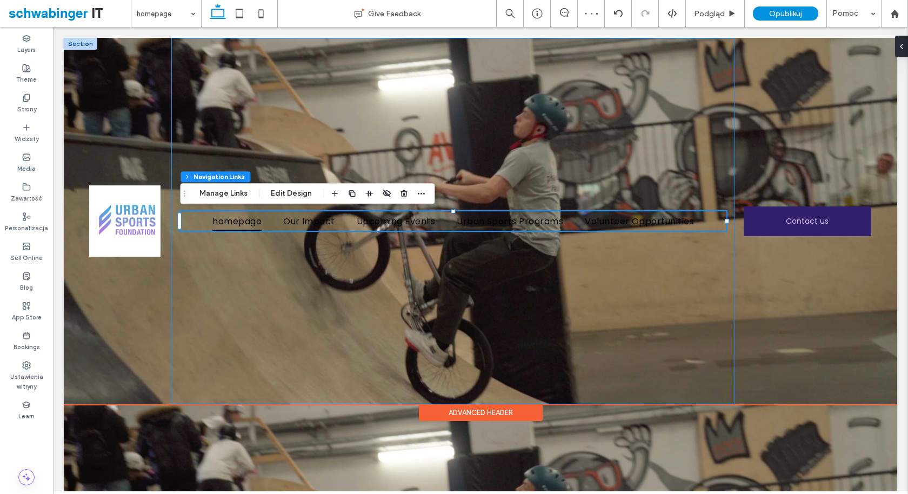
click at [515, 273] on div "homepage Our Impact Upcoming Events Urban Sports Programs Volunteer Opportuniti…" at bounding box center [453, 221] width 564 height 366
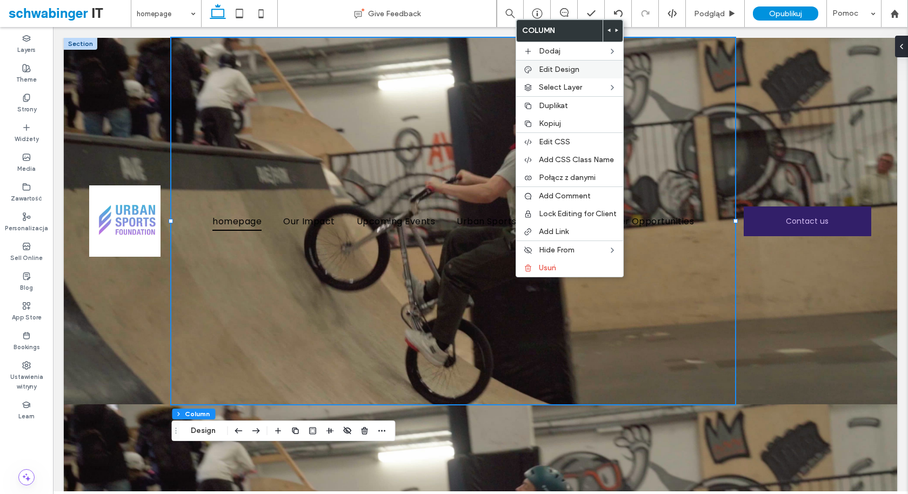
click at [567, 69] on span "Edit Design" at bounding box center [559, 69] width 41 height 9
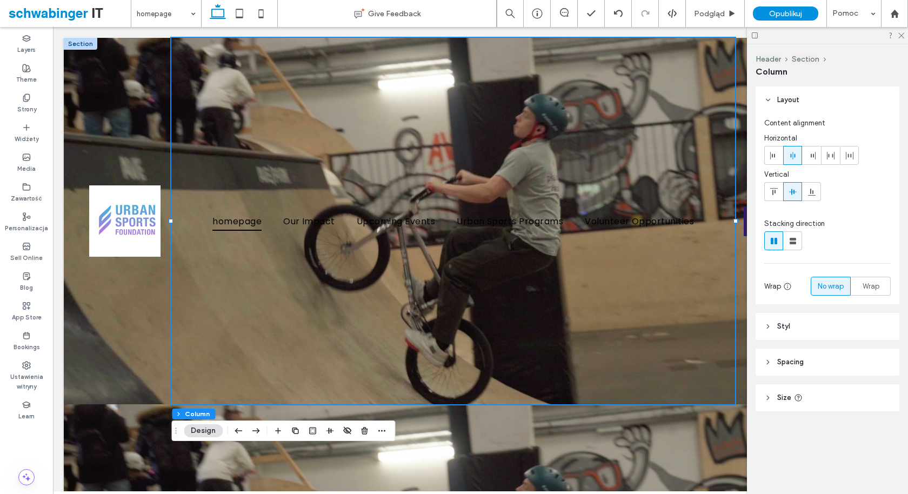
click at [809, 324] on header "Styl" at bounding box center [828, 326] width 144 height 27
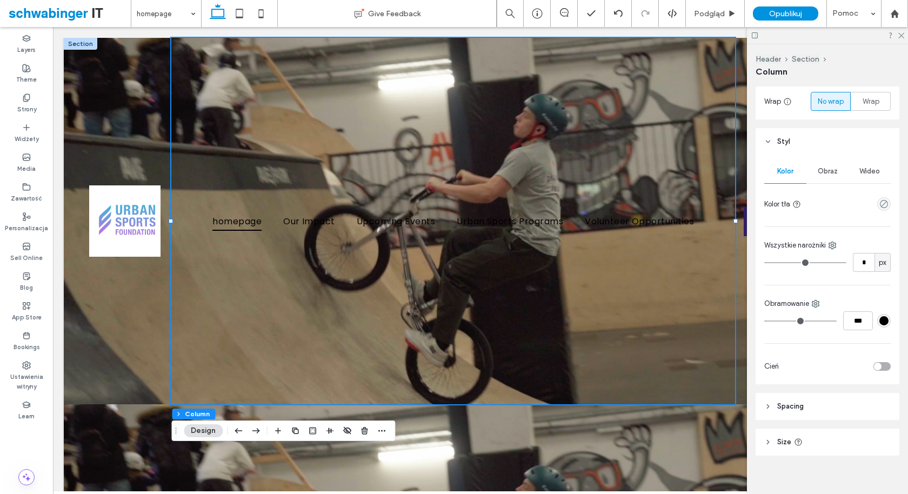
scroll to position [192, 0]
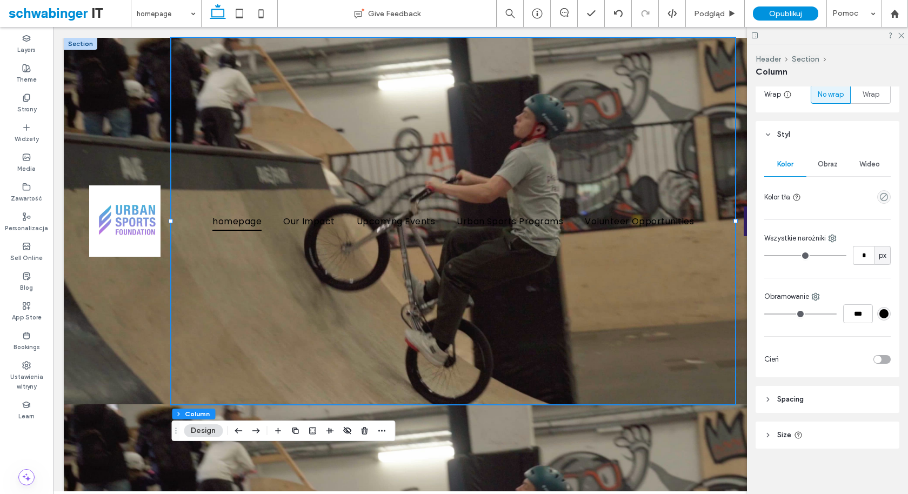
click at [808, 401] on header "Spacing" at bounding box center [828, 399] width 144 height 27
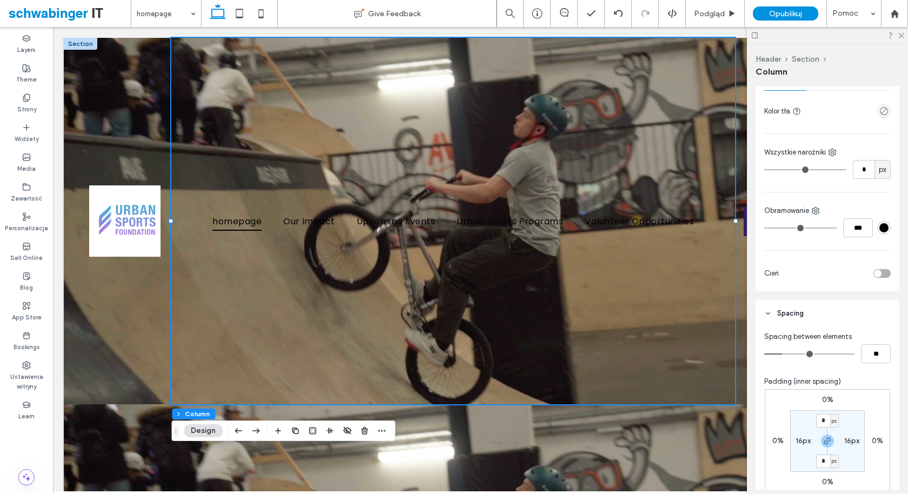
scroll to position [282, 0]
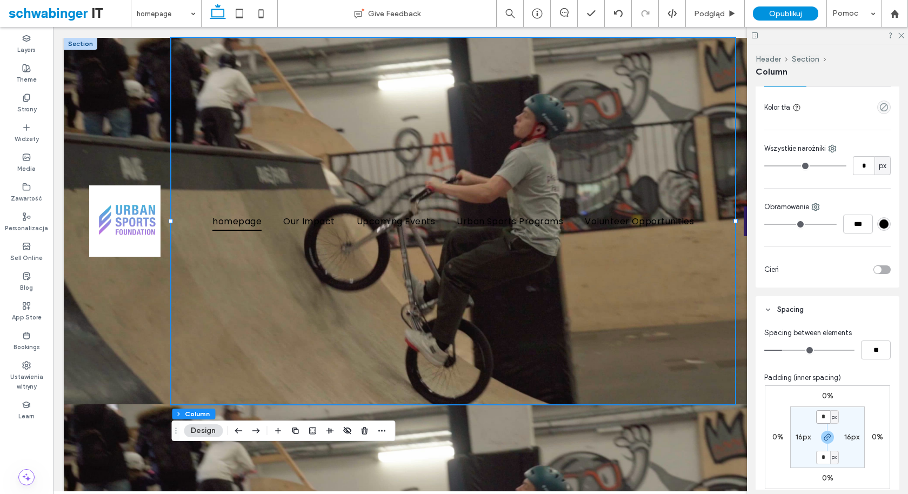
drag, startPoint x: 828, startPoint y: 416, endPoint x: 790, endPoint y: 416, distance: 37.3
click at [798, 416] on section "* px 16px * px 16px" at bounding box center [827, 437] width 75 height 62
type input "*"
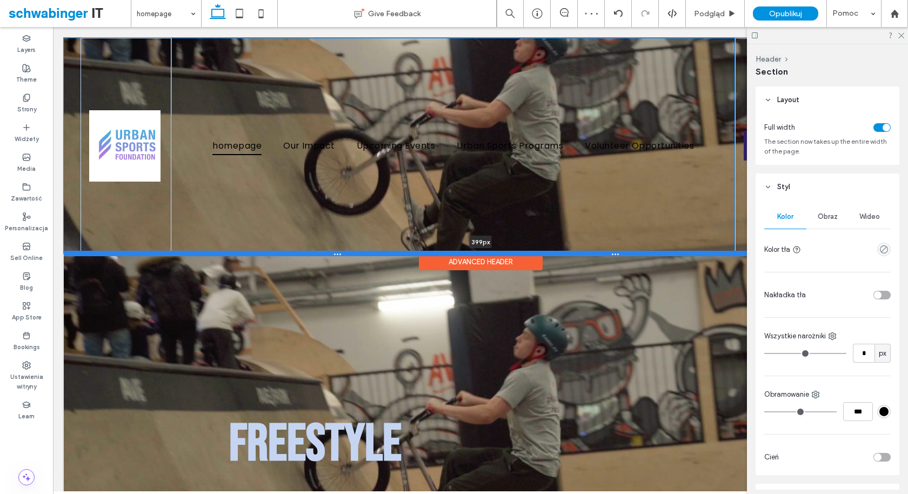
drag, startPoint x: 652, startPoint y: 404, endPoint x: 651, endPoint y: 253, distance: 150.8
click at [651, 253] on div at bounding box center [480, 253] width 833 height 5
type input "***"
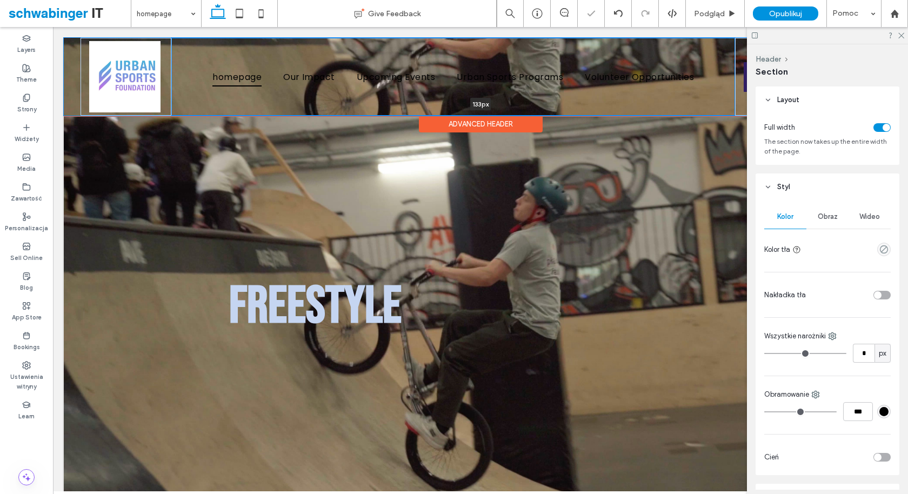
drag, startPoint x: 651, startPoint y: 253, endPoint x: 642, endPoint y: 108, distance: 145.2
click at [641, 110] on div "homepage Our Impact Upcoming Events Urban Sports Programs Volunteer Opportuniti…" at bounding box center [480, 77] width 833 height 78
type input "***"
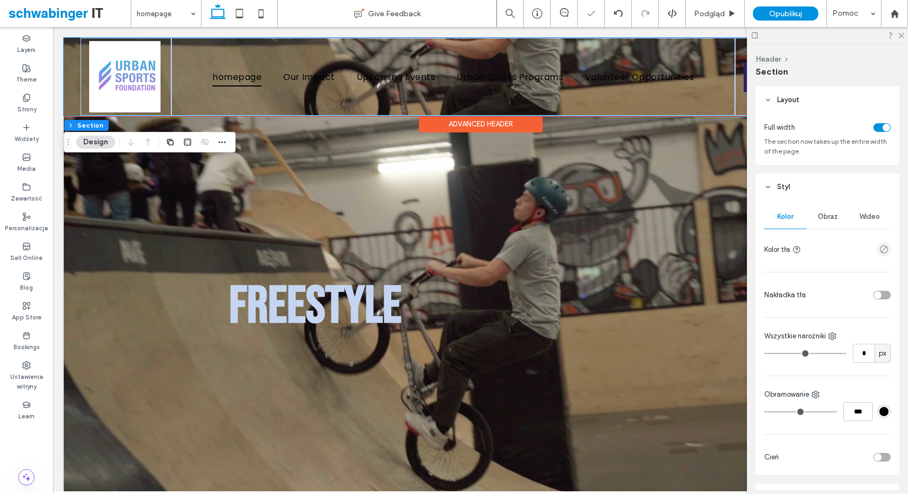
click at [74, 77] on div "homepage Our Impact Upcoming Events Urban Sports Programs Volunteer Opportuniti…" at bounding box center [480, 77] width 833 height 78
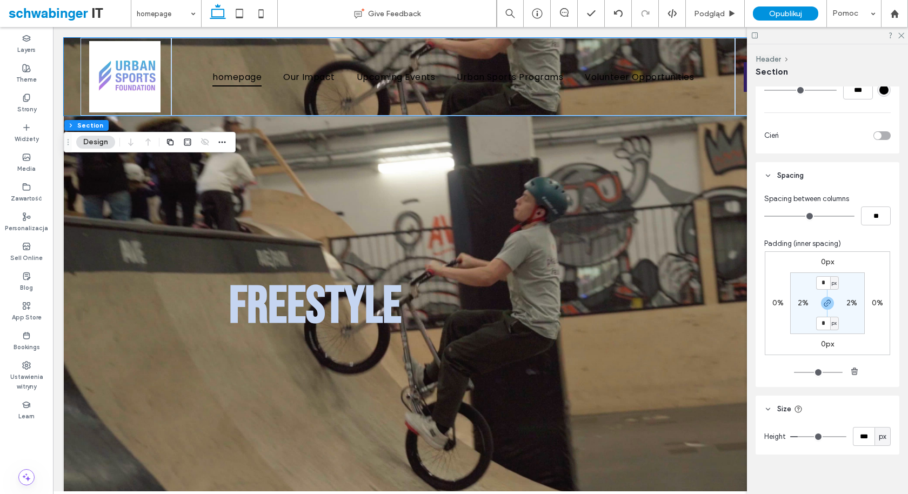
scroll to position [325, 0]
type input "***"
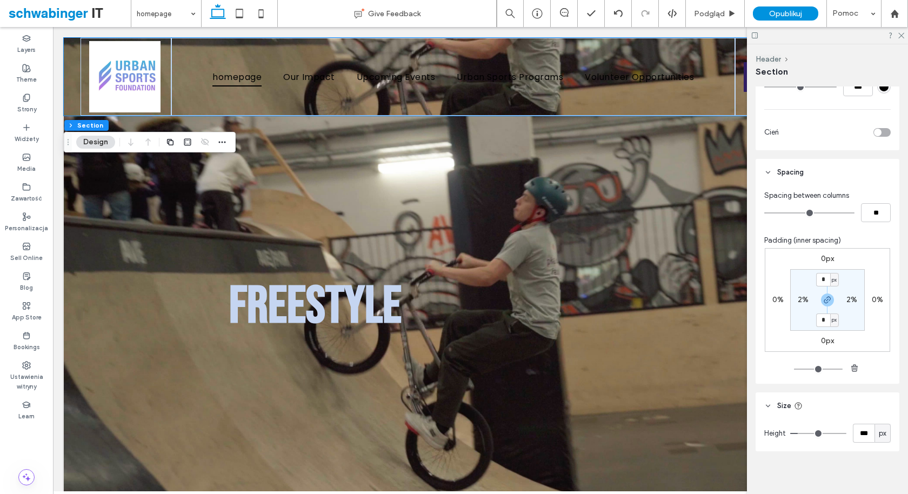
type input "***"
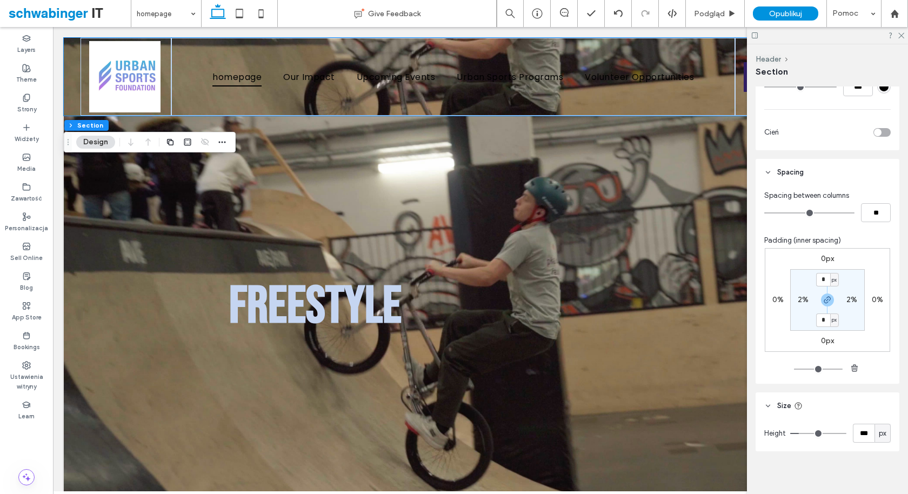
type input "***"
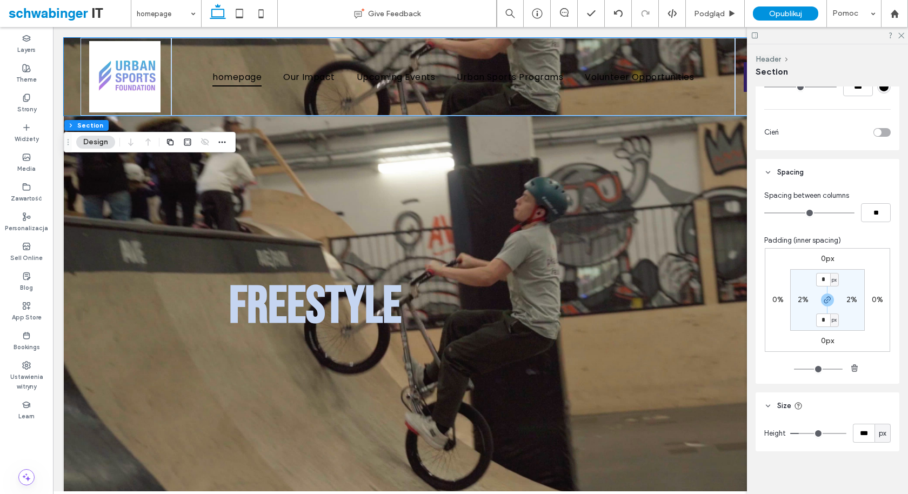
type input "***"
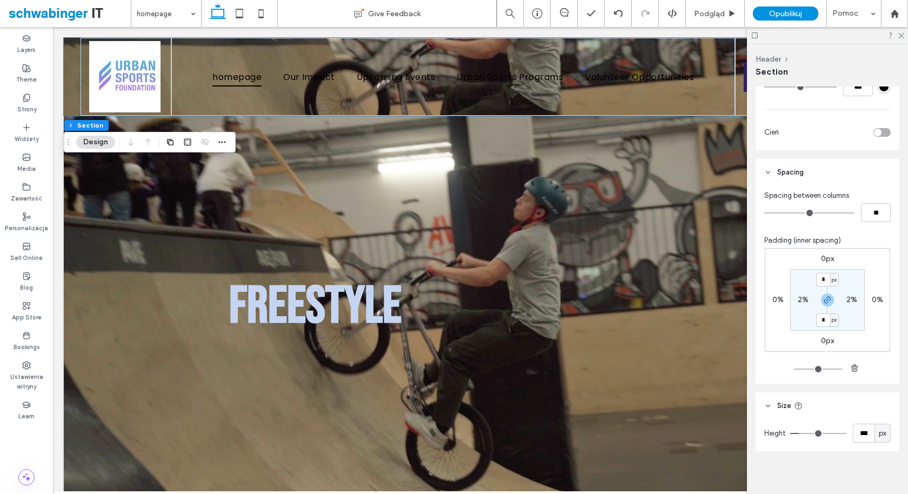
type input "***"
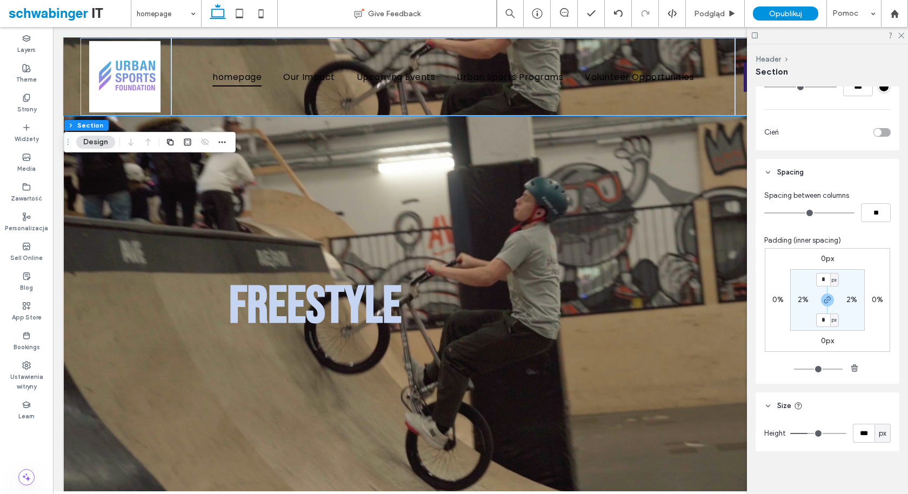
type input "***"
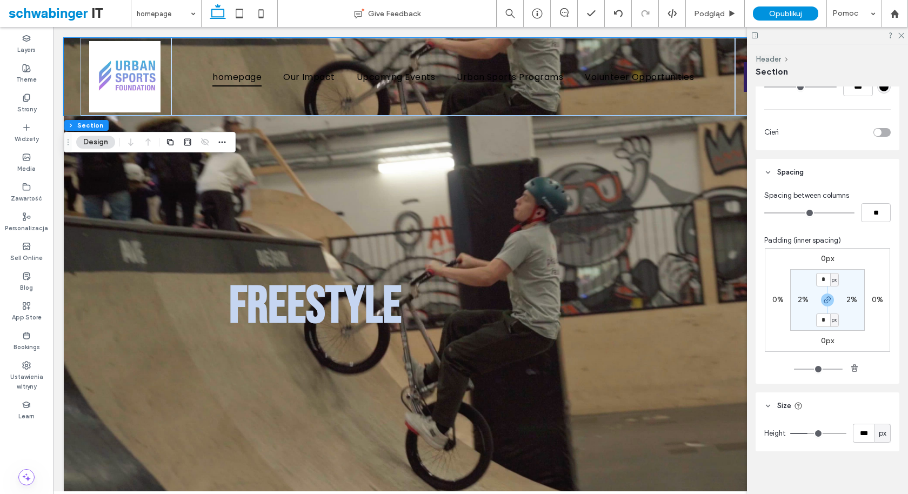
type input "***"
drag, startPoint x: 801, startPoint y: 431, endPoint x: 817, endPoint y: 431, distance: 16.8
click at [817, 433] on input "range" at bounding box center [818, 433] width 56 height 1
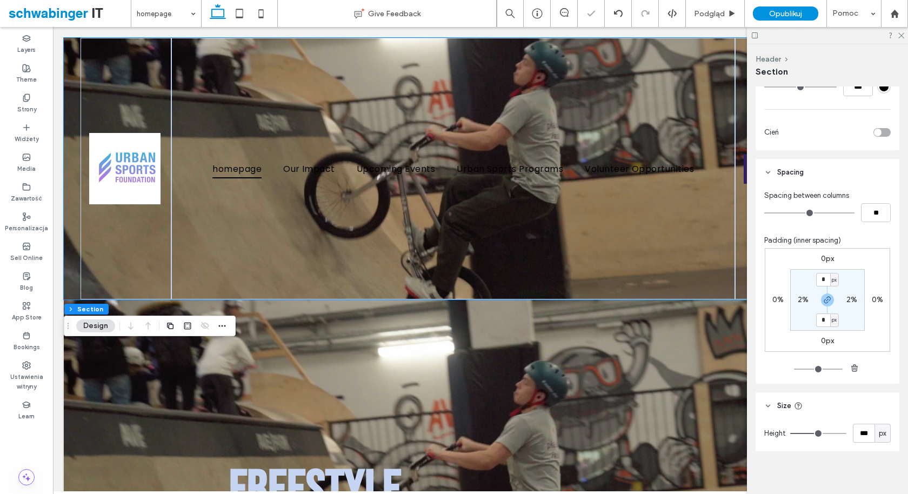
type input "***"
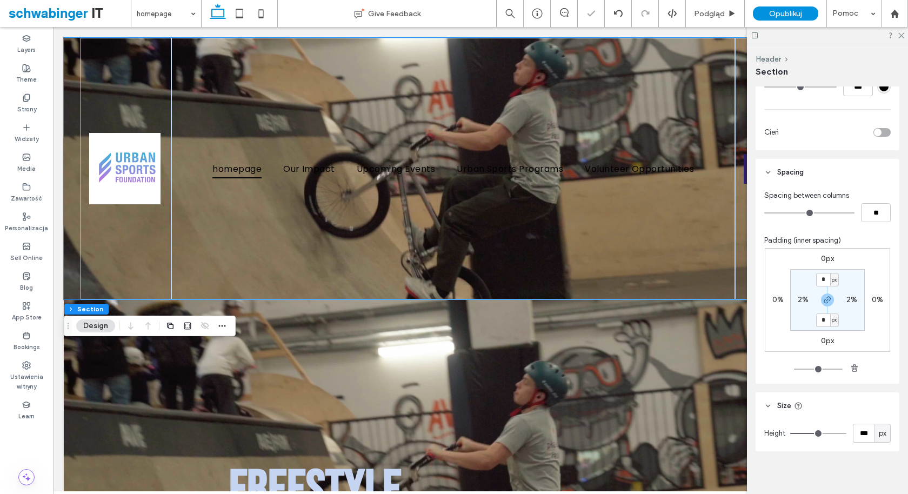
type input "***"
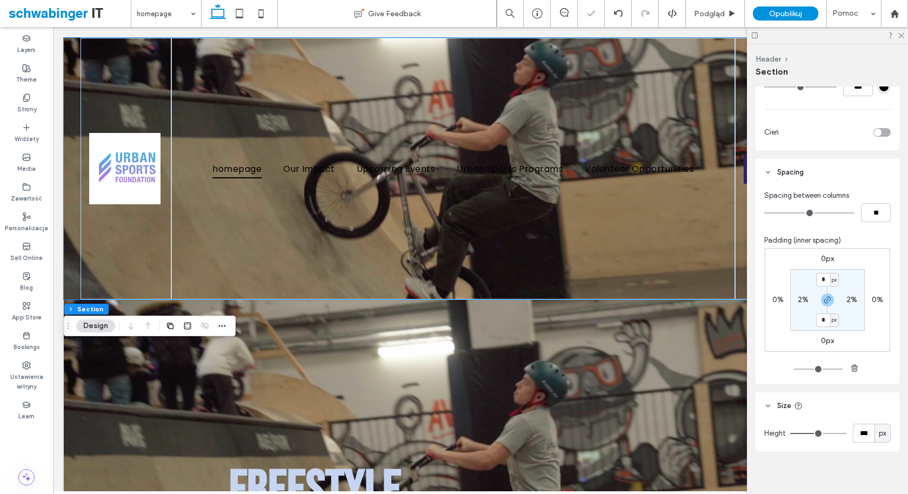
type input "**"
type input "*"
drag, startPoint x: 817, startPoint y: 432, endPoint x: 782, endPoint y: 429, distance: 35.3
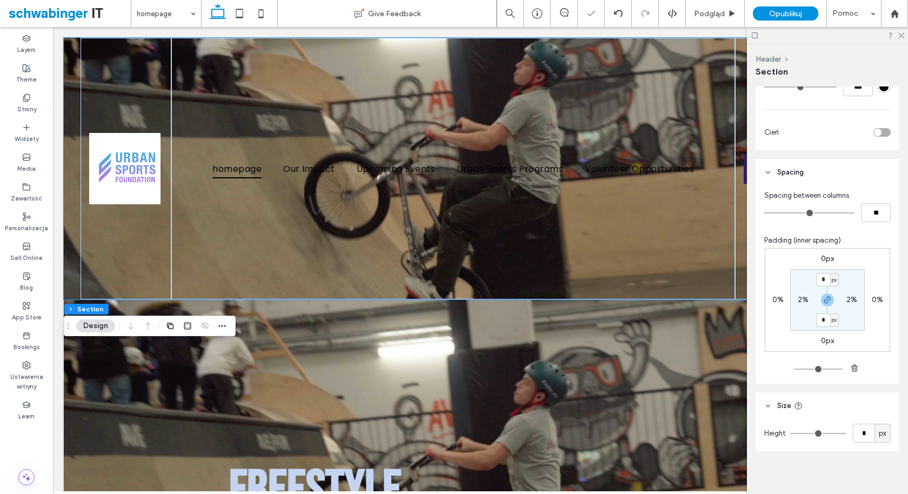
type input "*"
click at [790, 433] on input "range" at bounding box center [818, 433] width 56 height 1
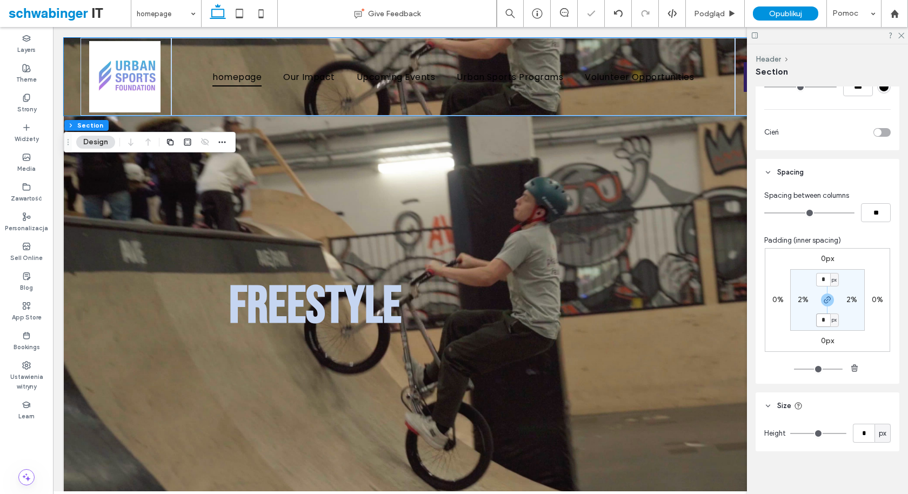
click at [828, 317] on input "*" at bounding box center [823, 321] width 14 height 14
type input "**"
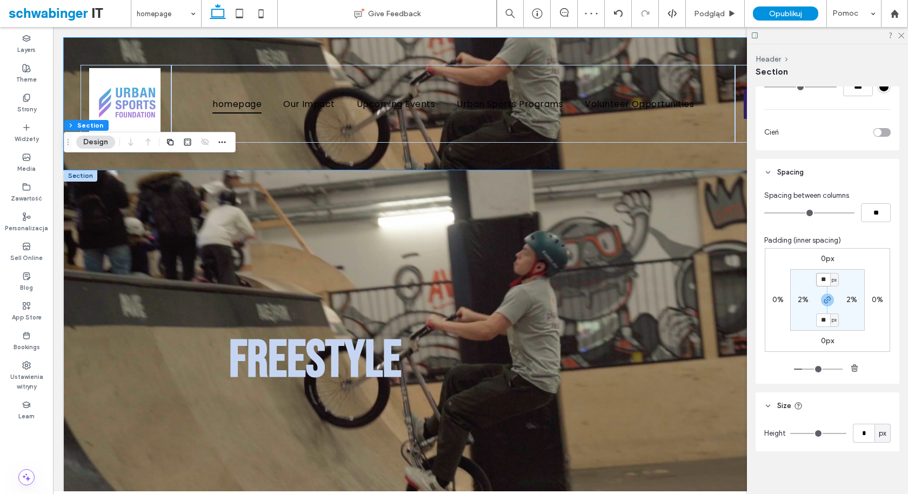
drag, startPoint x: 881, startPoint y: 309, endPoint x: 729, endPoint y: 282, distance: 154.2
type input "***"
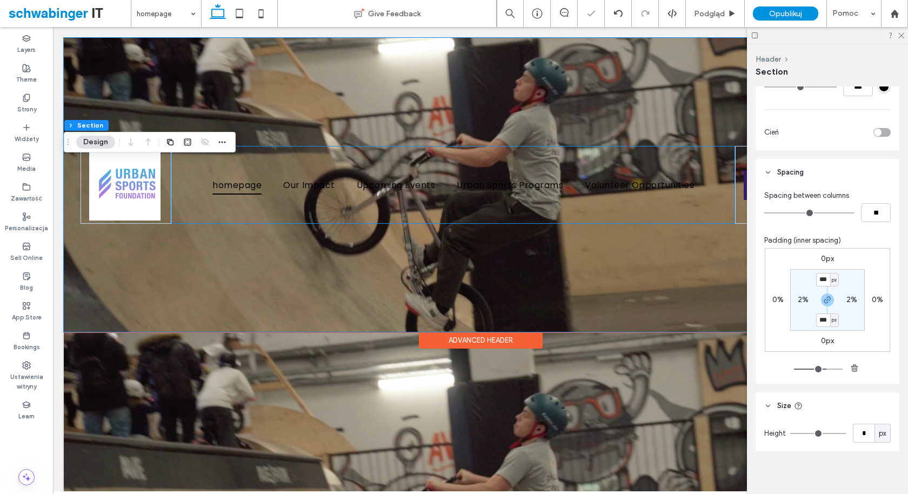
click at [423, 213] on div "homepage Our Impact Upcoming Events Urban Sports Programs Volunteer Opportuniti…" at bounding box center [453, 185] width 564 height 78
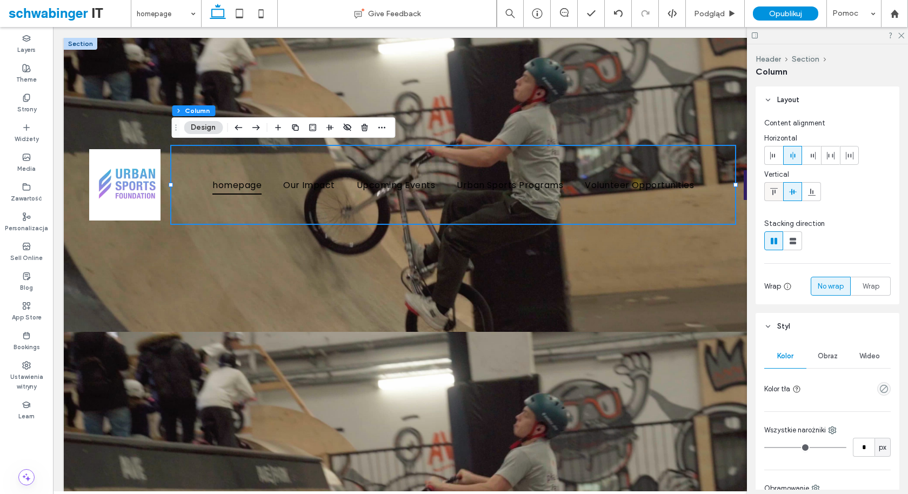
click at [775, 196] on span at bounding box center [774, 192] width 9 height 18
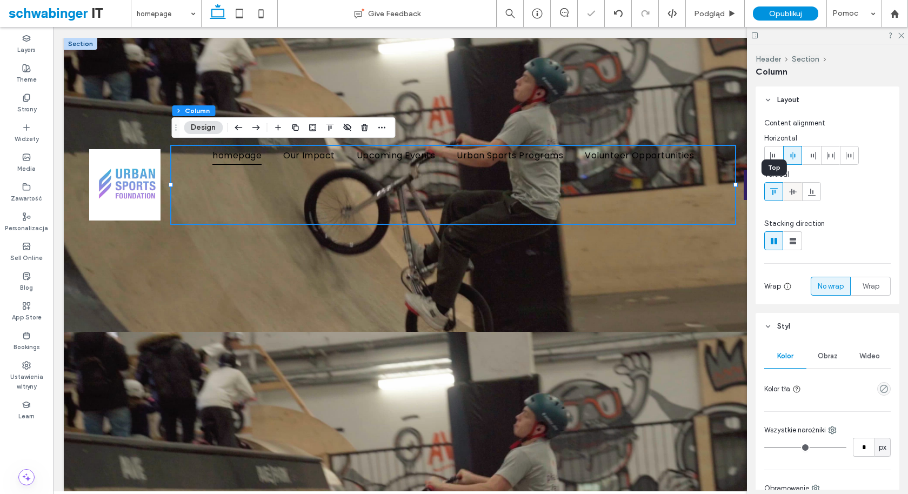
click at [794, 196] on span at bounding box center [793, 192] width 9 height 18
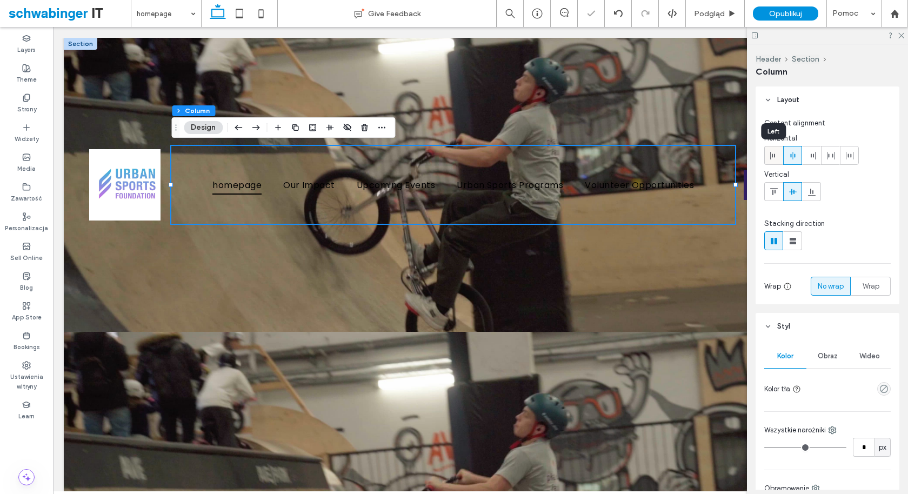
click at [771, 155] on icon at bounding box center [774, 155] width 9 height 9
click at [813, 156] on icon at bounding box center [812, 155] width 9 height 9
click at [835, 154] on div at bounding box center [831, 155] width 18 height 18
click at [792, 155] on icon at bounding box center [793, 155] width 9 height 9
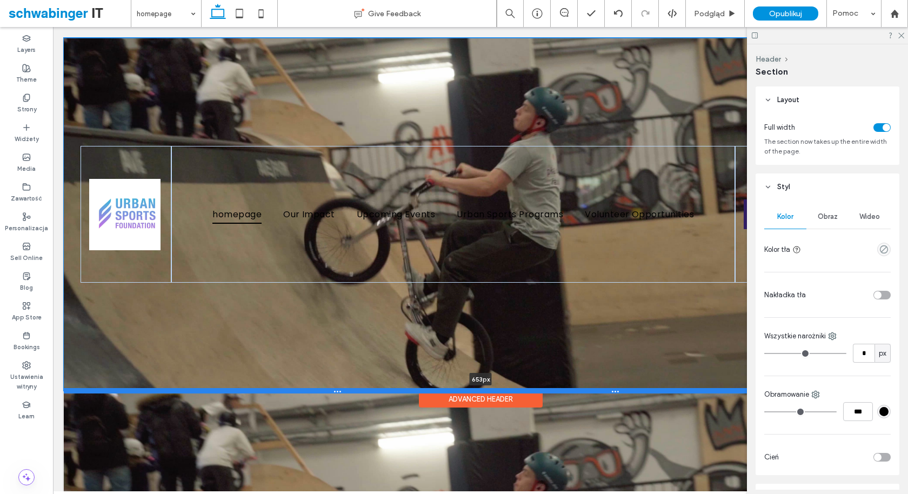
drag, startPoint x: 278, startPoint y: 331, endPoint x: 276, endPoint y: 391, distance: 59.5
click at [276, 391] on div at bounding box center [480, 390] width 833 height 5
type input "***"
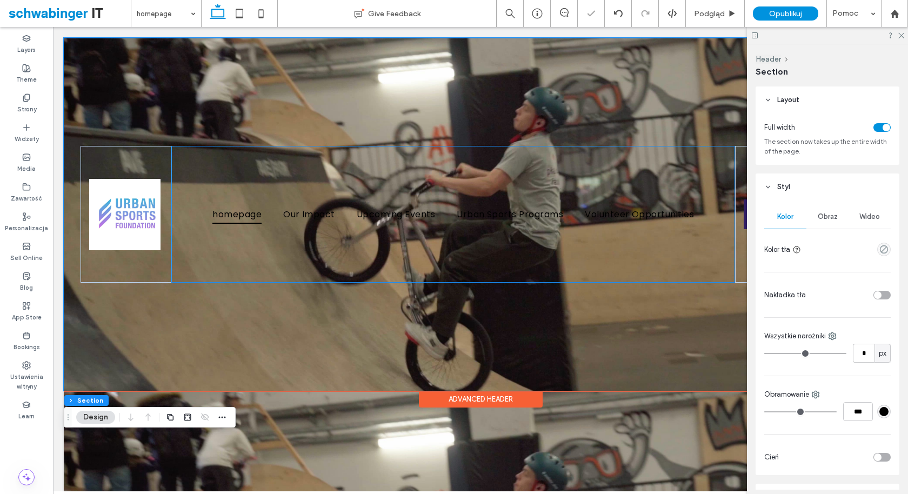
click at [204, 264] on div "homepage Our Impact Upcoming Events Urban Sports Programs Volunteer Opportuniti…" at bounding box center [453, 214] width 564 height 137
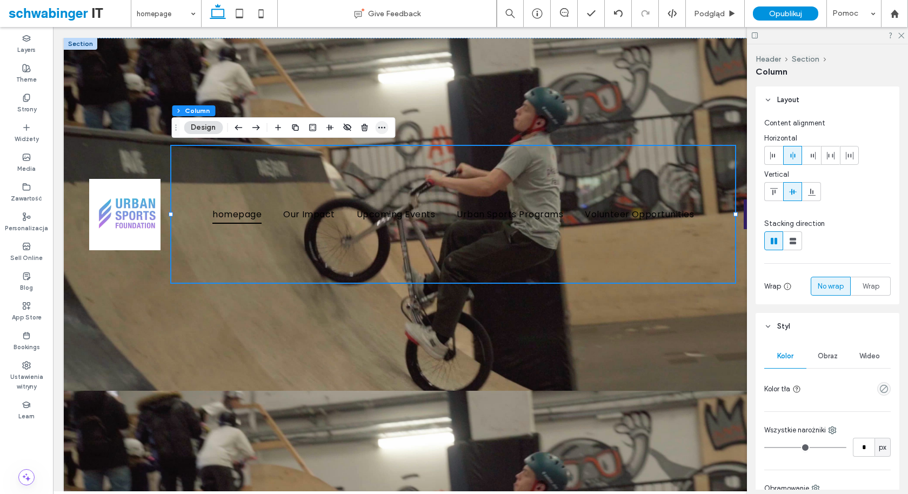
click at [383, 127] on use "button" at bounding box center [381, 128] width 7 height 2
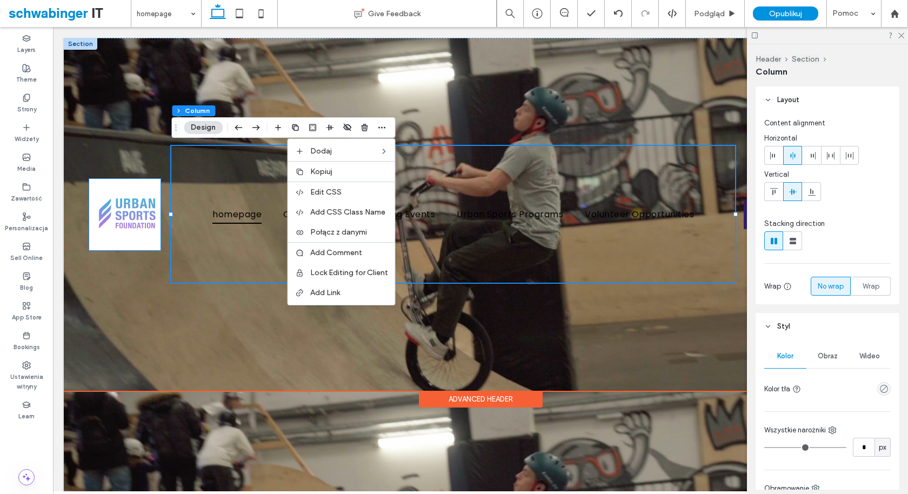
click at [116, 217] on img at bounding box center [124, 214] width 71 height 71
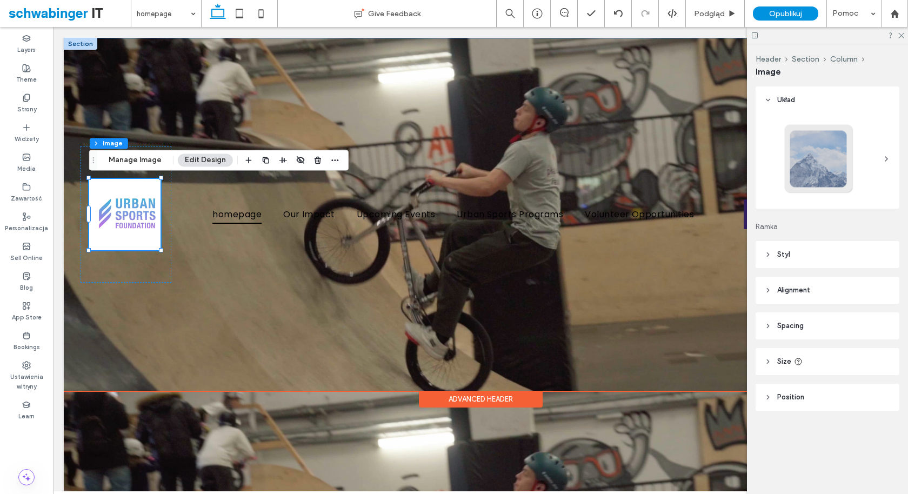
click at [125, 110] on div "homepage Our Impact Upcoming Events Urban Sports Programs Volunteer Opportuniti…" at bounding box center [480, 214] width 833 height 353
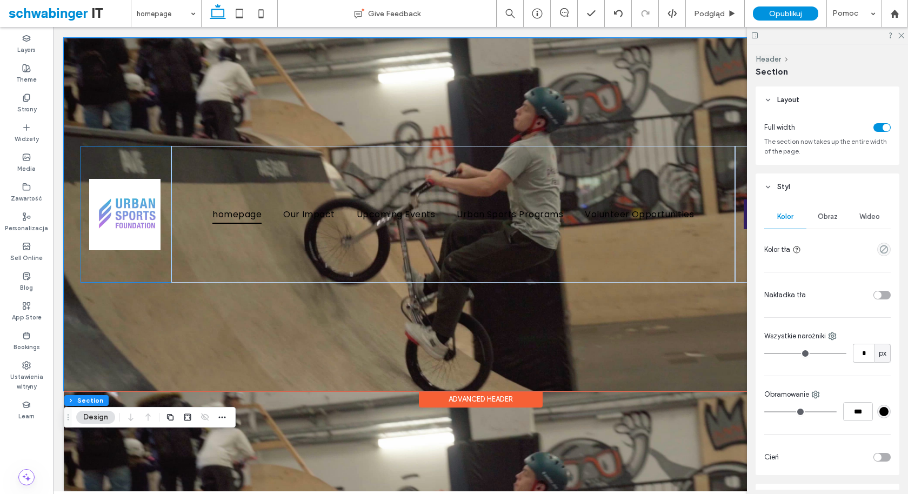
click at [109, 161] on div at bounding box center [126, 214] width 91 height 137
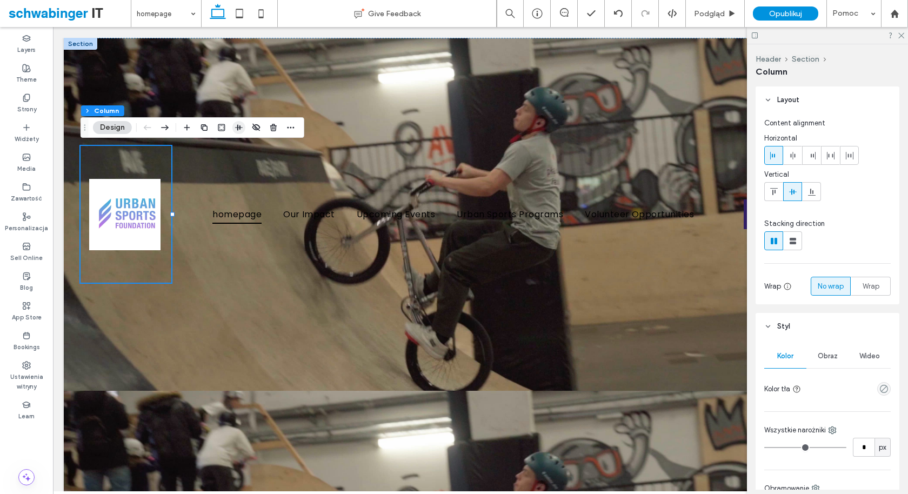
click at [239, 126] on icon "button" at bounding box center [239, 127] width 9 height 9
click at [222, 149] on use "flex-start" at bounding box center [222, 148] width 8 height 7
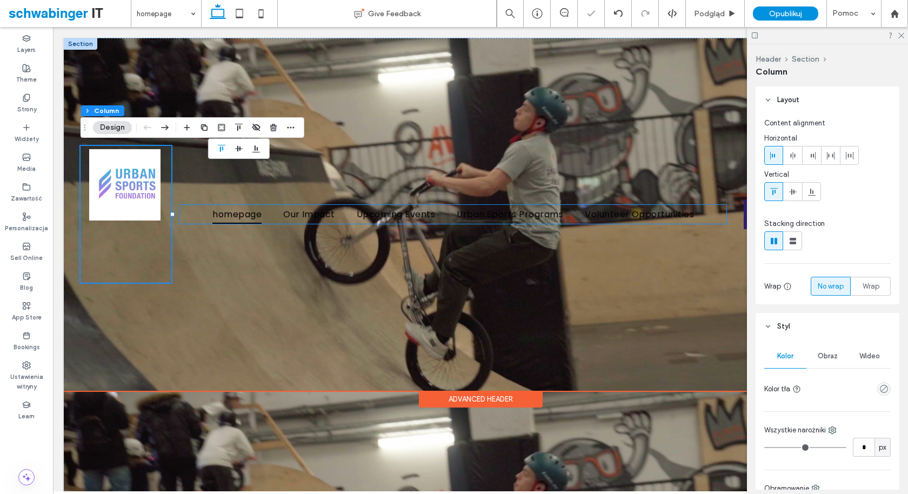
click at [232, 222] on span "homepage" at bounding box center [236, 214] width 49 height 19
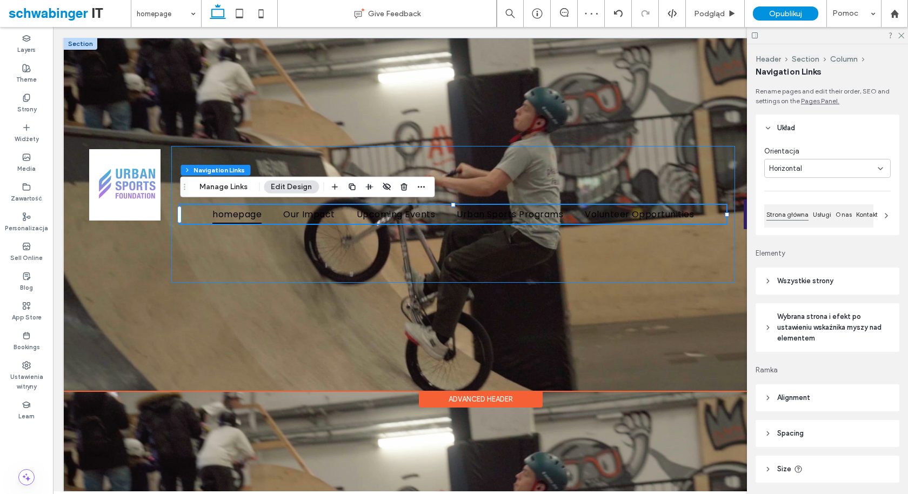
click at [238, 241] on div "homepage Our Impact Upcoming Events Urban Sports Programs Volunteer Opportuniti…" at bounding box center [453, 214] width 564 height 137
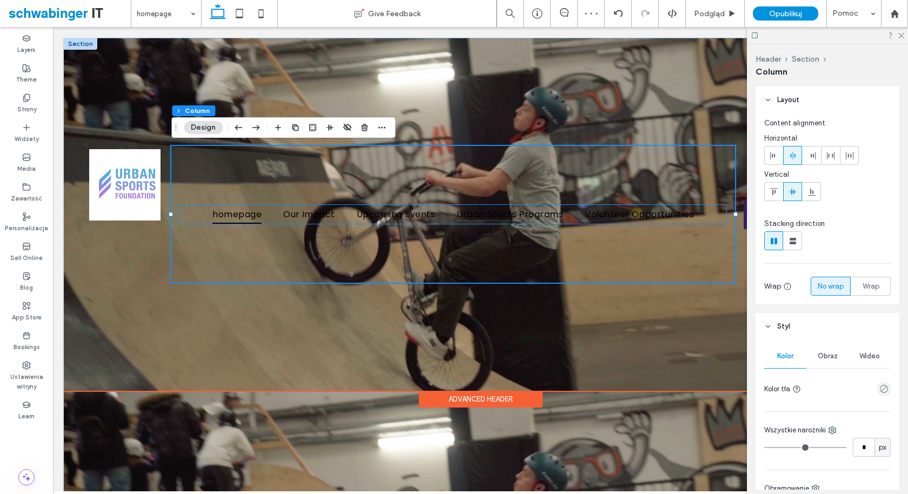
click at [247, 211] on span "homepage" at bounding box center [236, 214] width 49 height 19
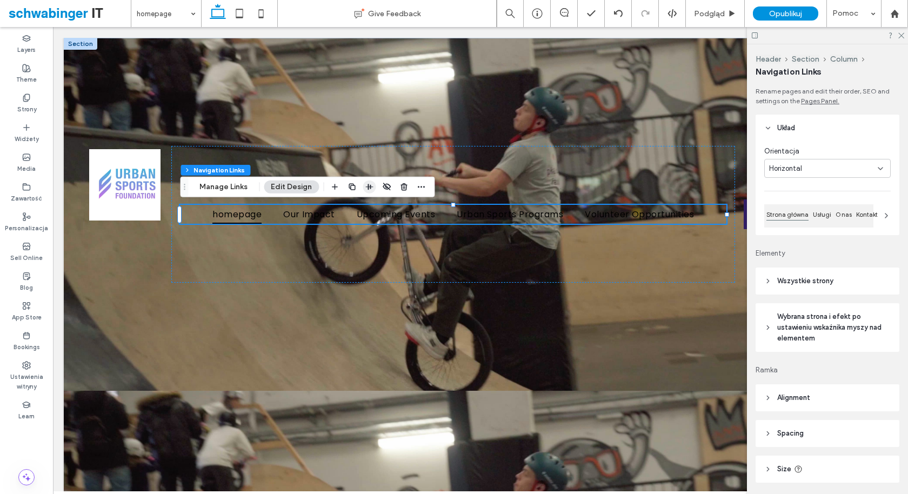
click at [368, 186] on use "button" at bounding box center [369, 187] width 8 height 6
click at [348, 209] on icon "flex-start" at bounding box center [352, 208] width 9 height 9
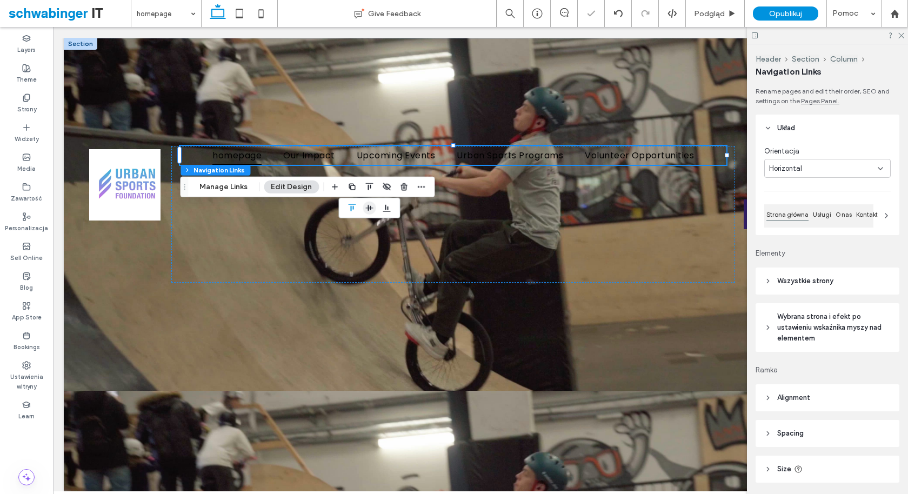
click at [366, 207] on icon "center" at bounding box center [369, 208] width 9 height 9
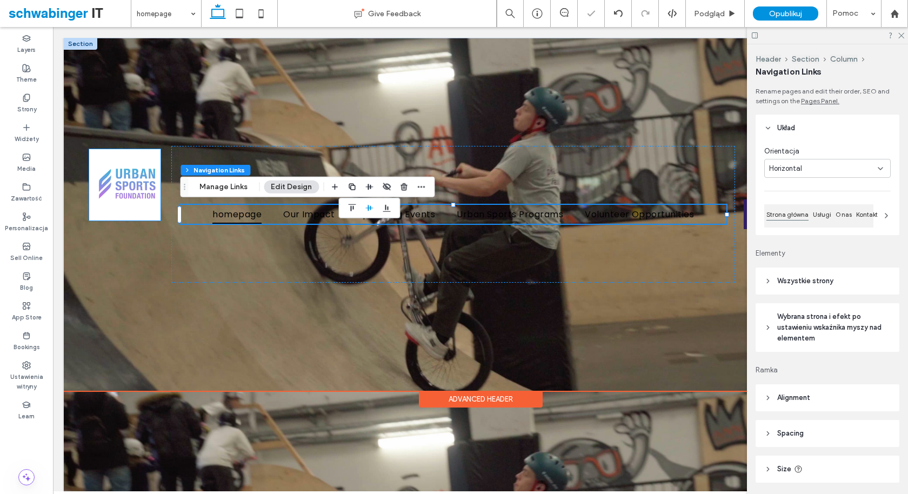
click at [108, 195] on img at bounding box center [124, 184] width 71 height 71
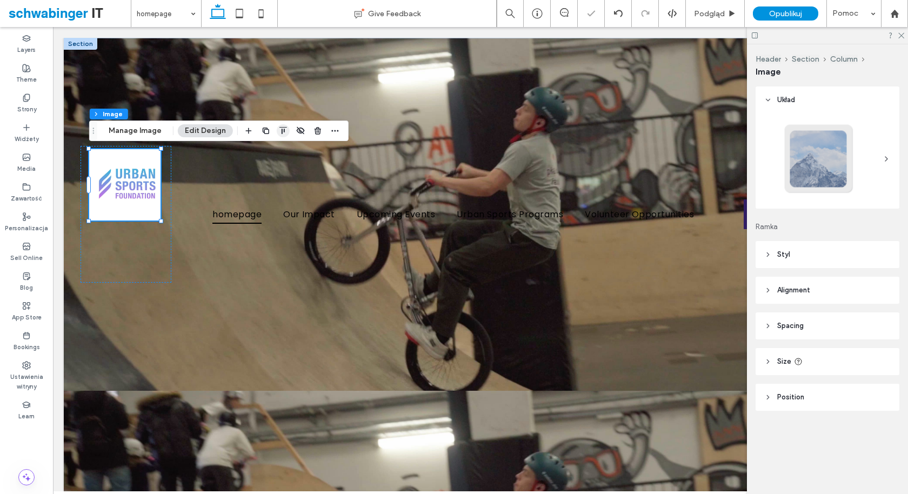
click at [280, 132] on icon "button" at bounding box center [283, 130] width 9 height 9
click at [270, 150] on use "center" at bounding box center [272, 152] width 8 height 6
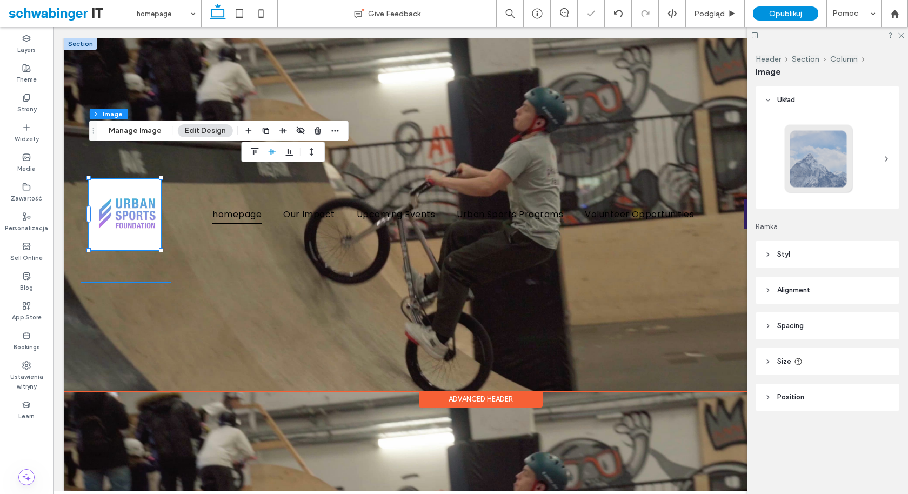
click at [159, 273] on div at bounding box center [126, 214] width 91 height 137
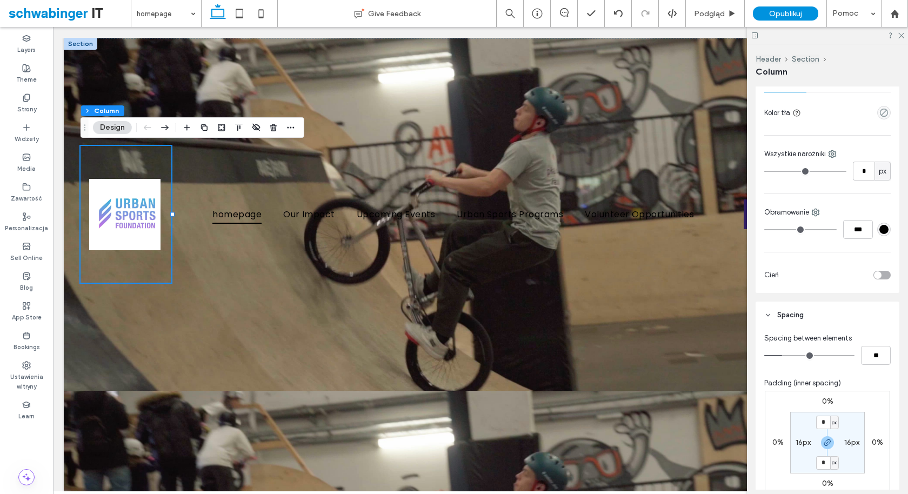
scroll to position [279, 0]
click at [825, 458] on input "*" at bounding box center [823, 460] width 14 height 14
type input "*"
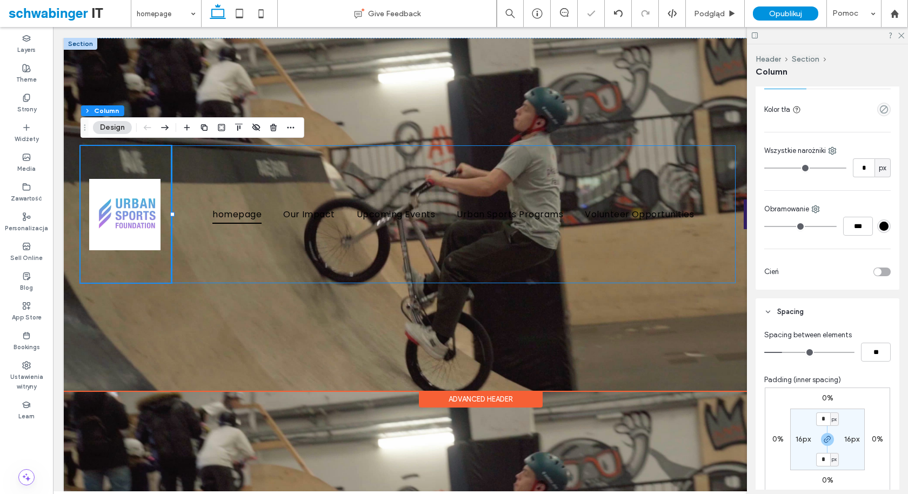
click at [358, 276] on div "homepage Our Impact Upcoming Events Urban Sports Programs Volunteer Opportuniti…" at bounding box center [453, 214] width 564 height 137
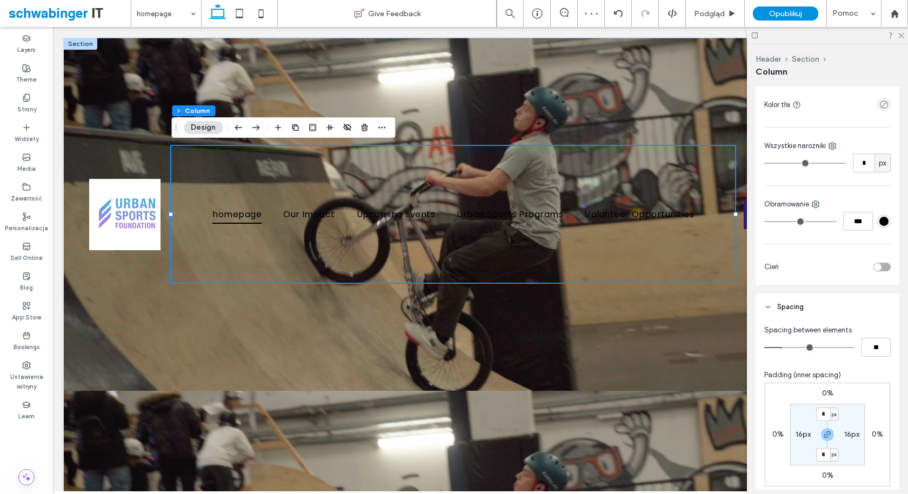
scroll to position [390, 0]
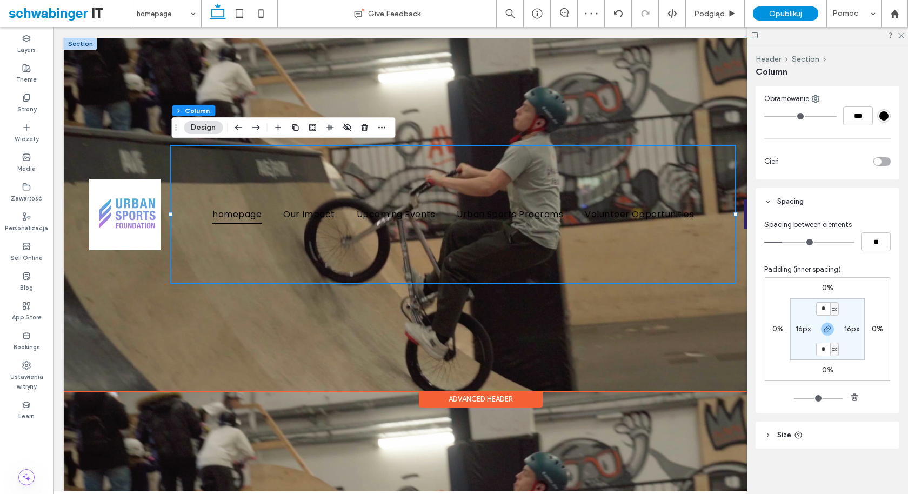
click at [470, 268] on div "homepage Our Impact Upcoming Events Urban Sports Programs Volunteer Opportuniti…" at bounding box center [453, 214] width 564 height 137
click at [142, 262] on div at bounding box center [126, 214] width 91 height 137
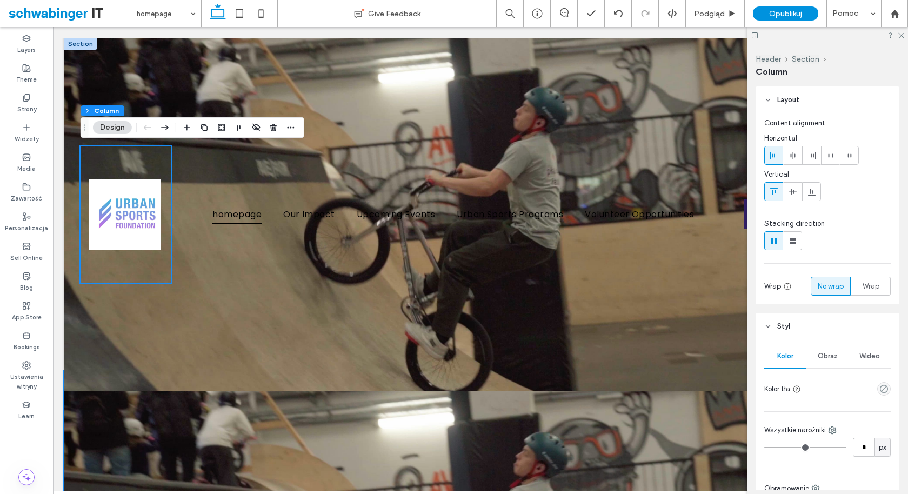
scroll to position [0, 0]
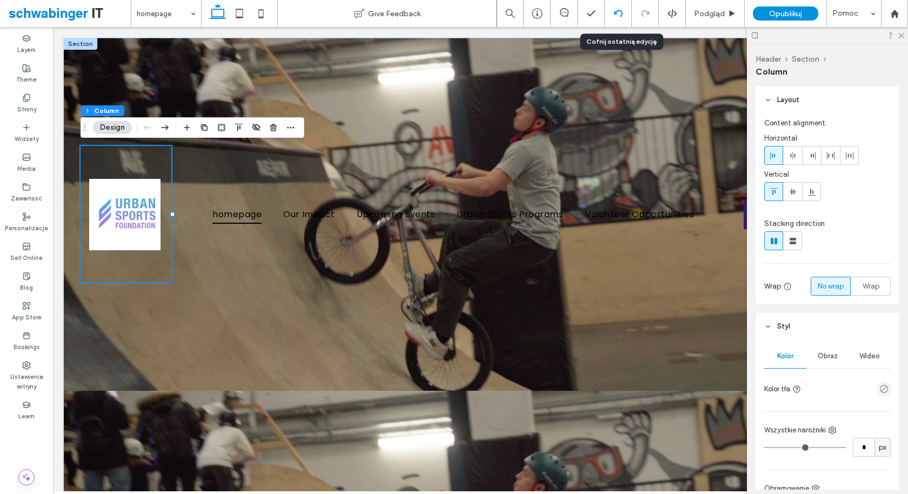
click at [619, 18] on div at bounding box center [618, 13] width 27 height 27
click at [619, 14] on icon at bounding box center [618, 13] width 9 height 9
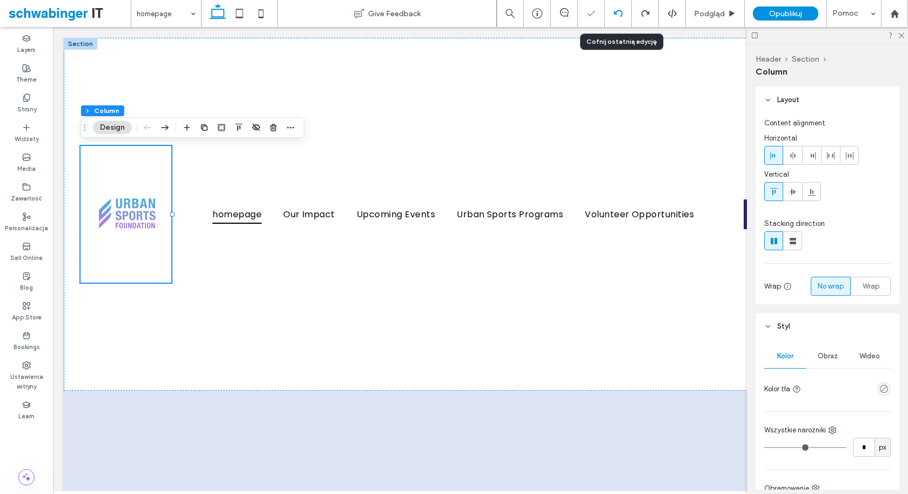
click at [619, 14] on icon at bounding box center [618, 13] width 9 height 9
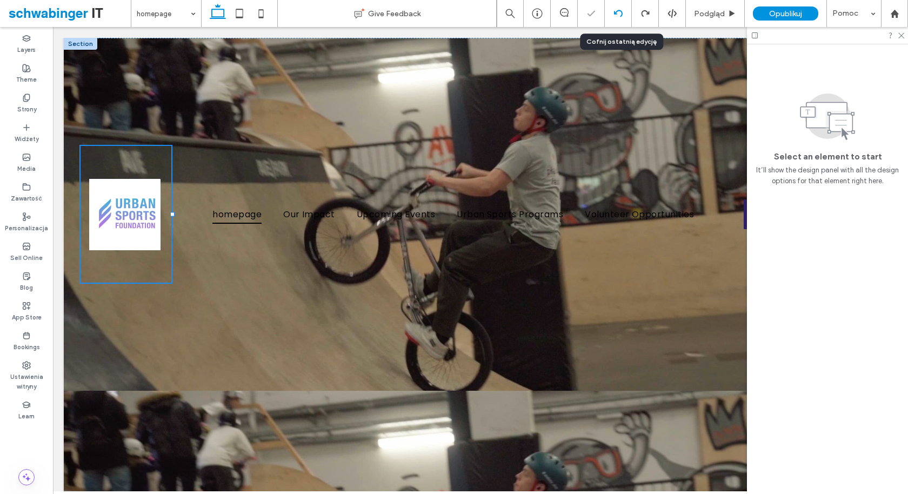
click at [619, 14] on icon at bounding box center [618, 13] width 9 height 9
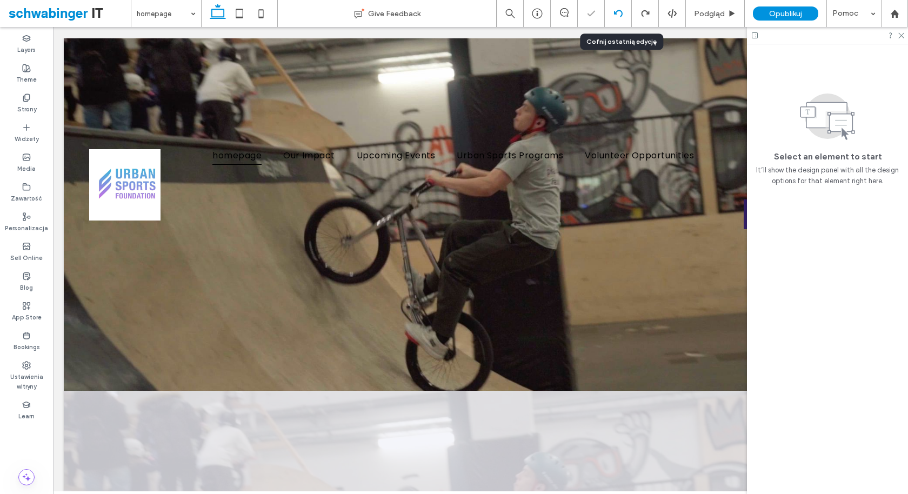
click at [619, 14] on icon at bounding box center [618, 13] width 9 height 9
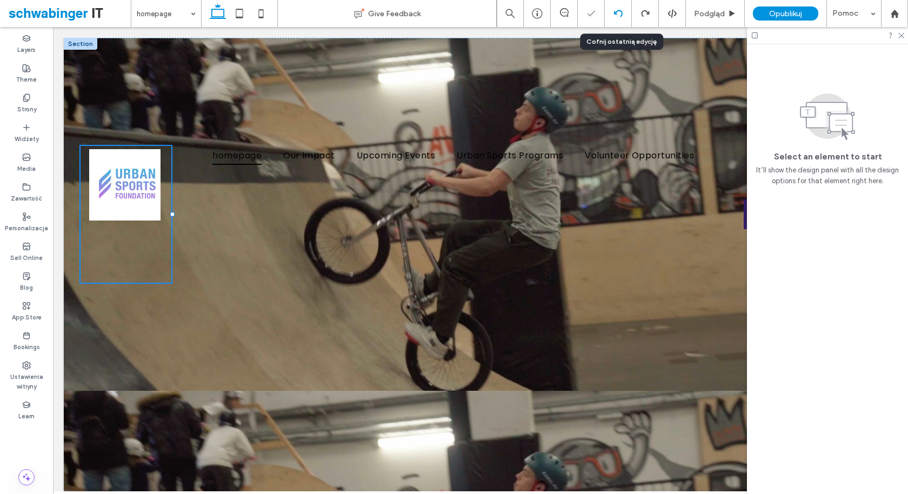
click at [619, 14] on icon at bounding box center [618, 13] width 9 height 9
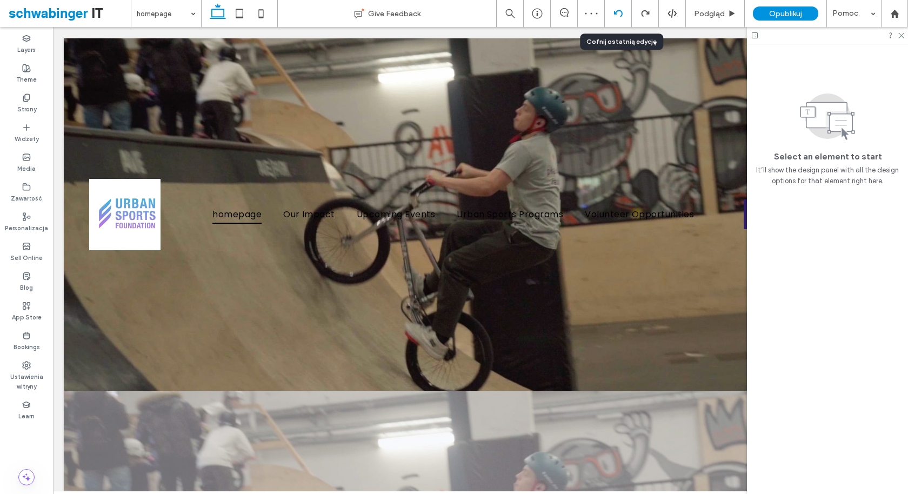
click at [619, 14] on icon at bounding box center [618, 13] width 9 height 9
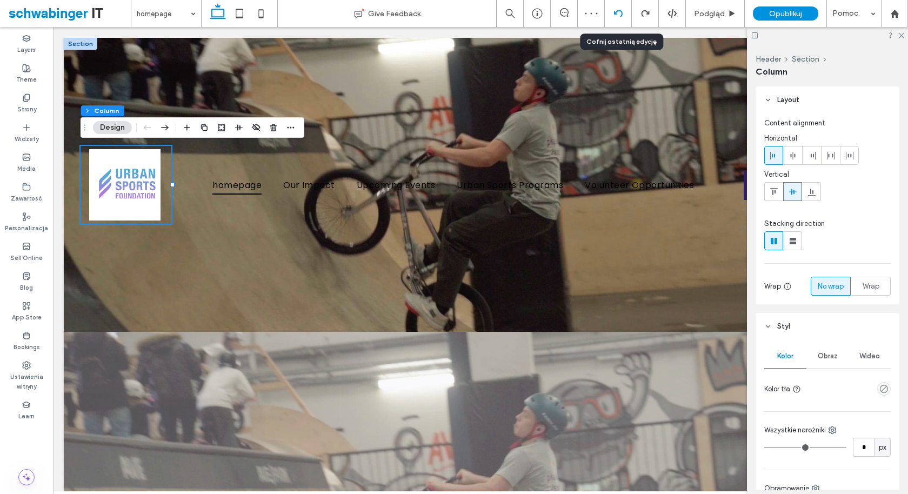
click at [619, 14] on icon at bounding box center [618, 13] width 9 height 9
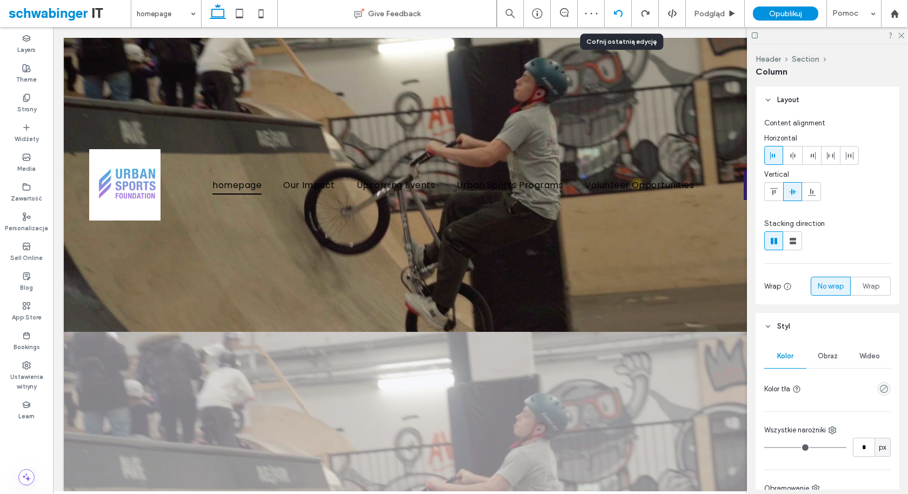
click at [619, 14] on icon at bounding box center [618, 13] width 9 height 9
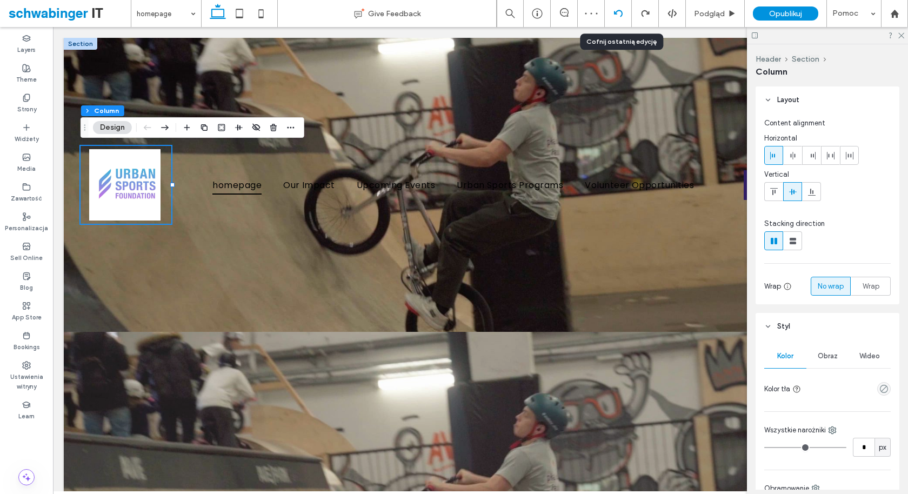
click at [619, 14] on icon at bounding box center [618, 13] width 9 height 9
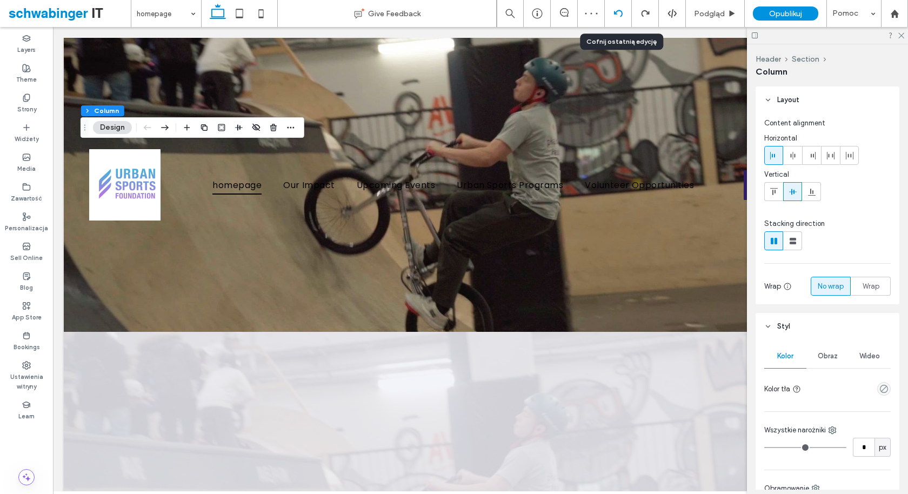
click at [619, 14] on icon at bounding box center [618, 13] width 9 height 9
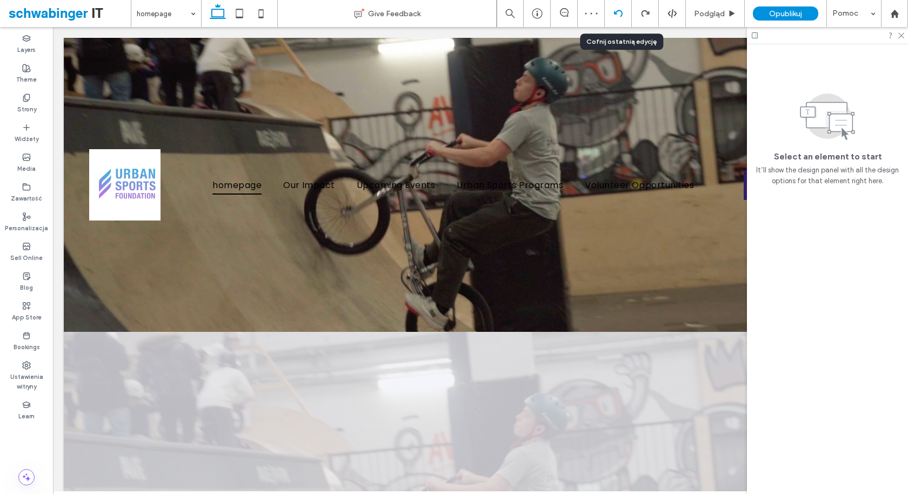
click at [619, 14] on icon at bounding box center [618, 13] width 9 height 9
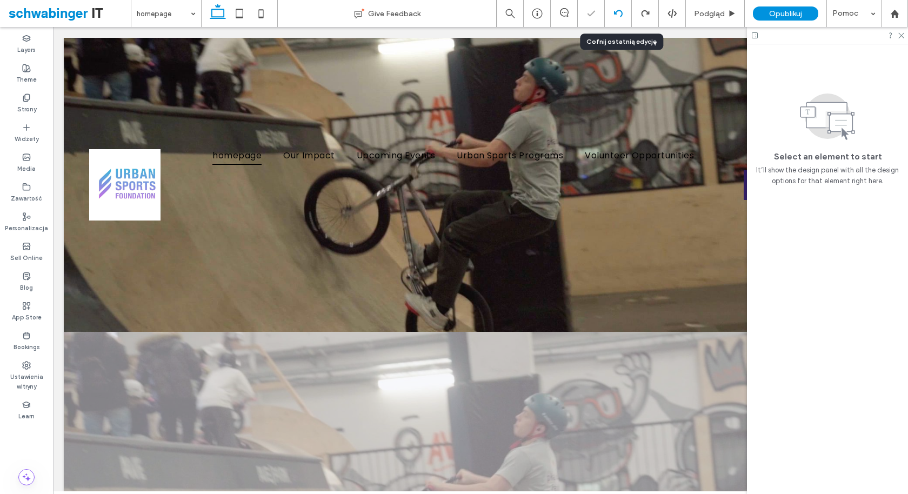
click at [619, 14] on icon at bounding box center [618, 13] width 9 height 9
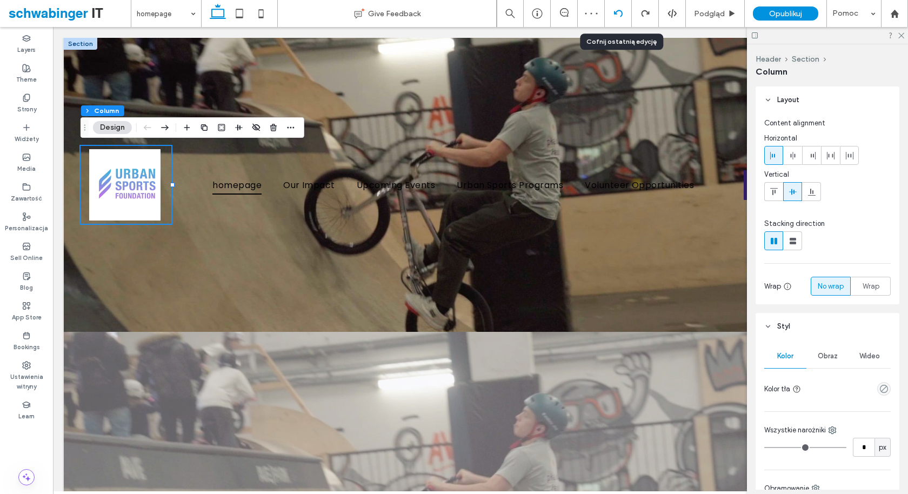
click at [619, 14] on icon at bounding box center [618, 13] width 9 height 9
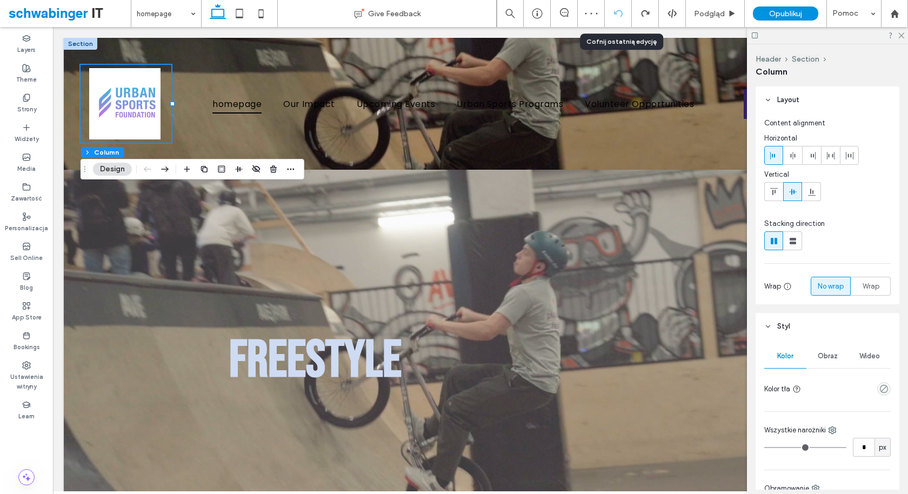
click at [619, 14] on icon at bounding box center [618, 13] width 9 height 9
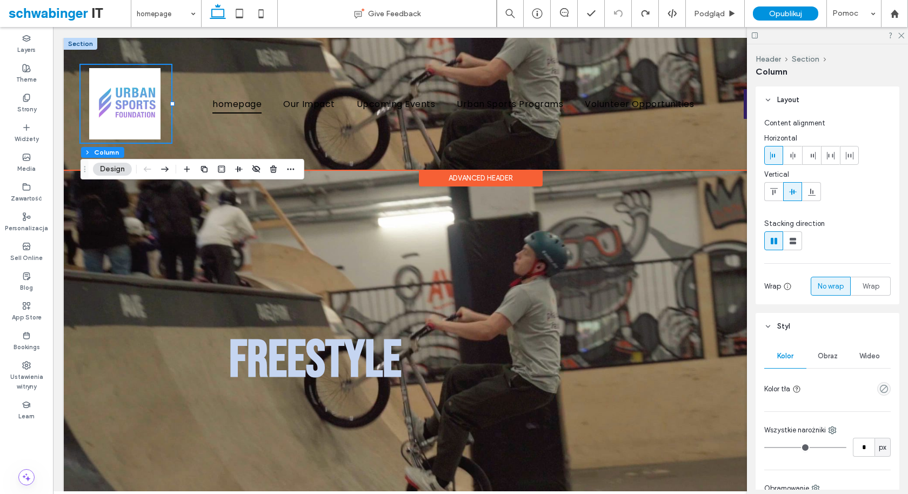
click at [716, 49] on div "homepage Our Impact Upcoming Events Urban Sports Programs Volunteer Opportuniti…" at bounding box center [480, 104] width 833 height 132
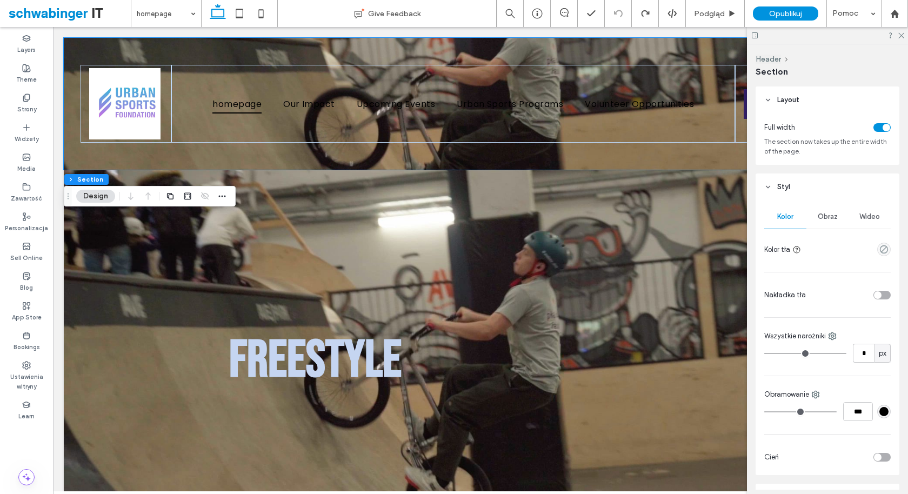
click at [872, 218] on span "Wideo" at bounding box center [869, 216] width 21 height 9
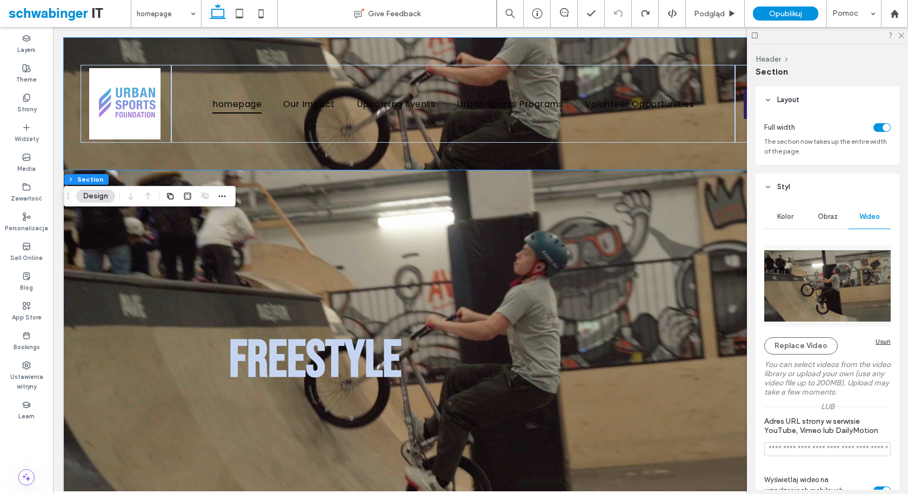
click at [882, 342] on div "Usuń" at bounding box center [883, 341] width 15 height 8
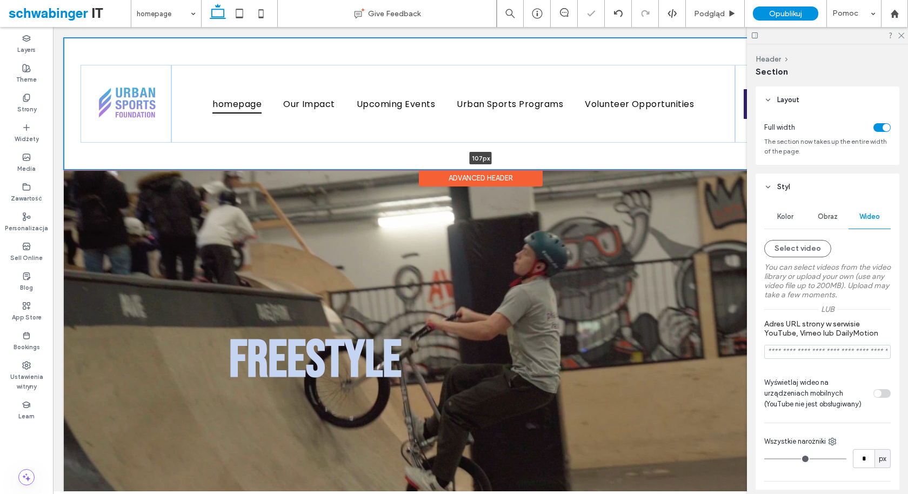
drag, startPoint x: 376, startPoint y: 170, endPoint x: 394, endPoint y: 82, distance: 89.9
click at [393, 83] on div "homepage Our Impact Upcoming Events Urban Sports Programs Volunteer Opportuniti…" at bounding box center [480, 104] width 833 height 132
type input "**"
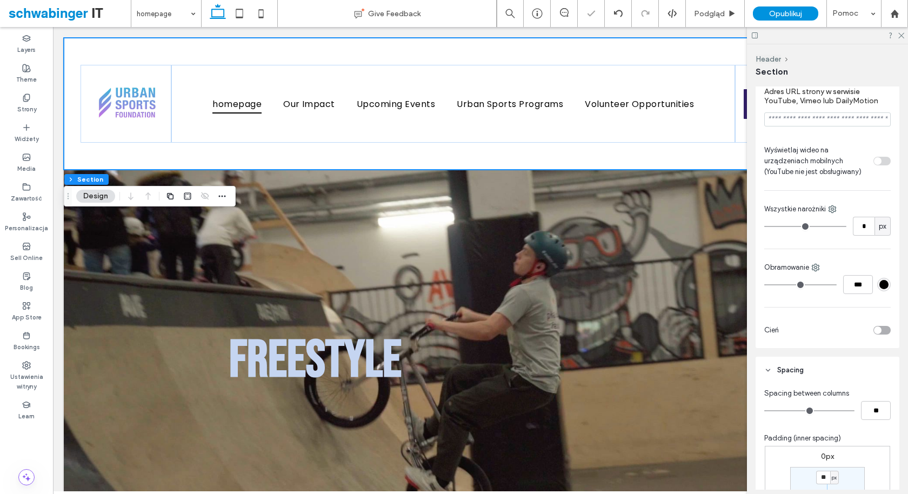
scroll to position [432, 0]
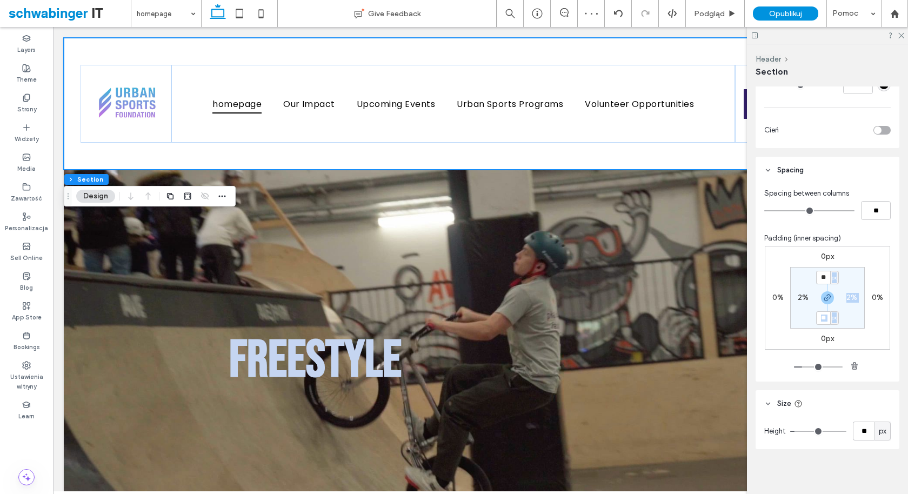
drag, startPoint x: 830, startPoint y: 271, endPoint x: 777, endPoint y: 272, distance: 53.5
click at [778, 272] on div "0px 0% 0px 0% ** px 2% ** px 2%" at bounding box center [827, 298] width 125 height 104
click at [823, 273] on input "**" at bounding box center [823, 278] width 14 height 14
type input "*"
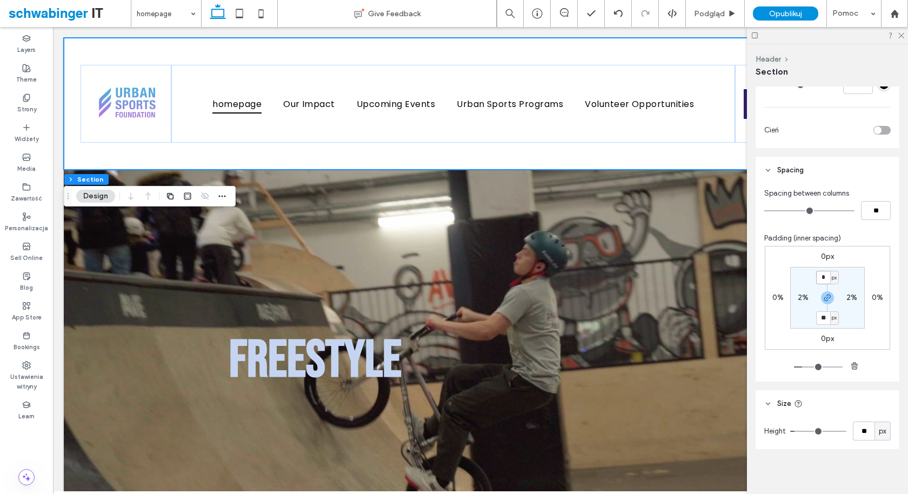
type input "*"
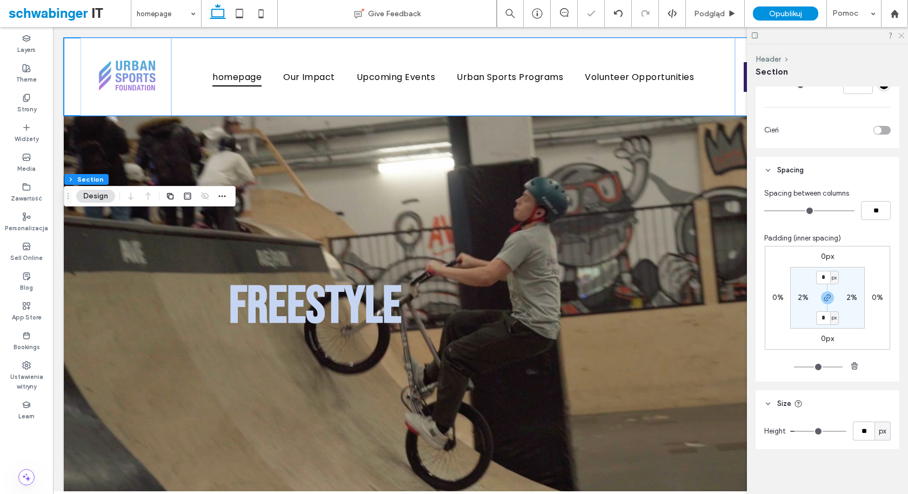
click at [902, 34] on icon at bounding box center [900, 34] width 7 height 7
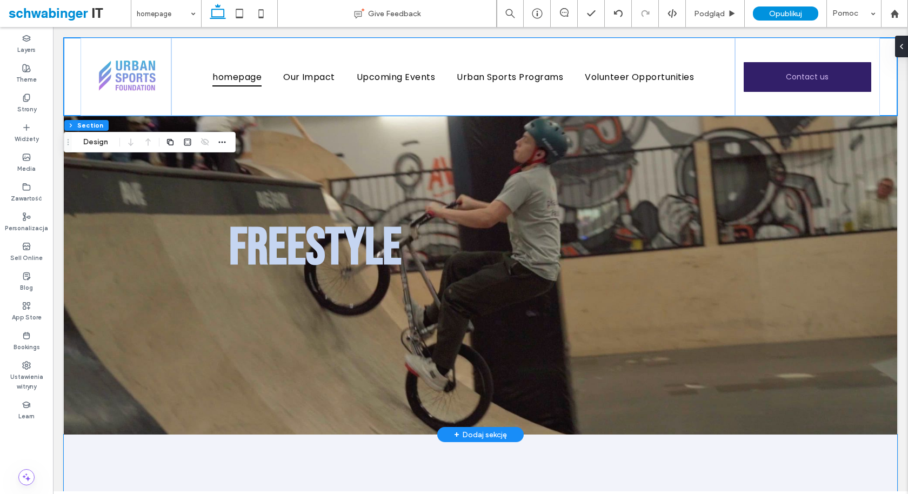
scroll to position [0, 0]
